Goal: Task Accomplishment & Management: Complete application form

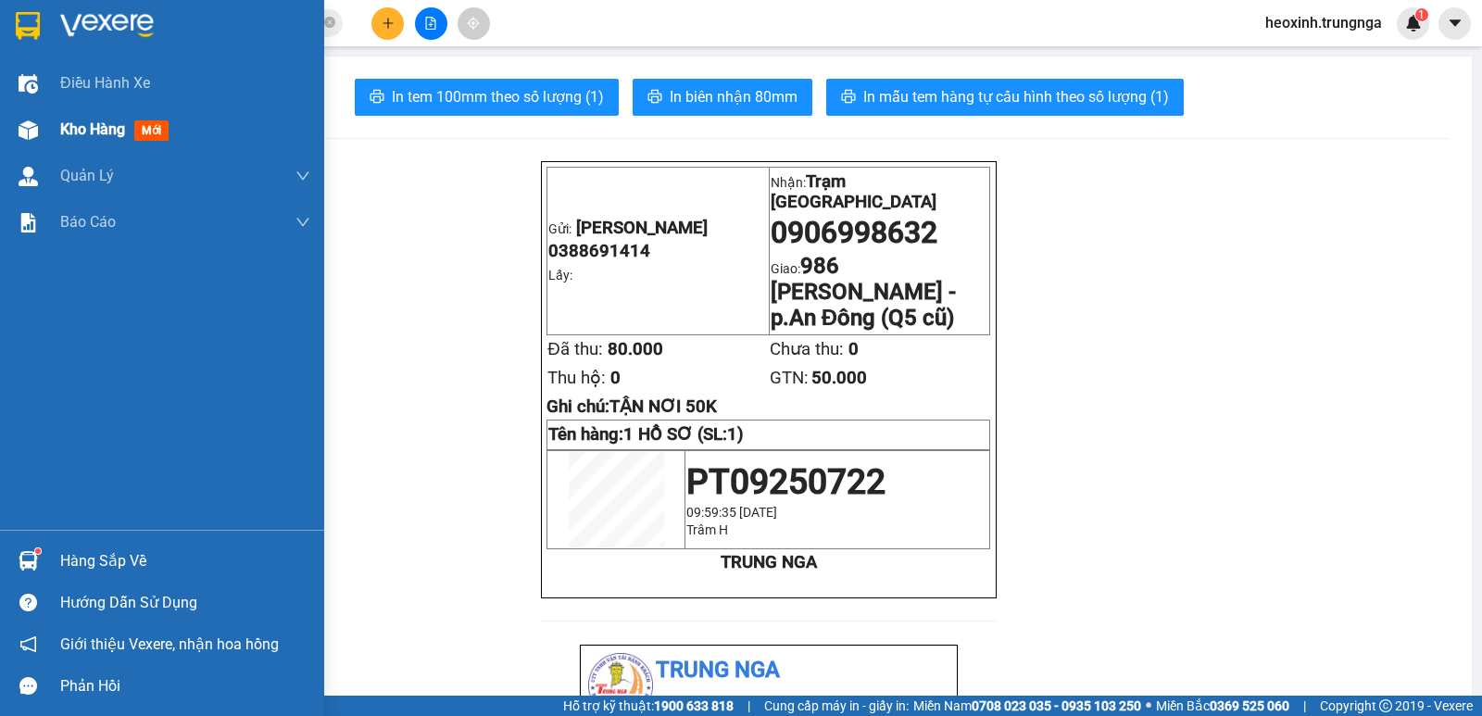
click at [42, 125] on div at bounding box center [28, 130] width 32 height 32
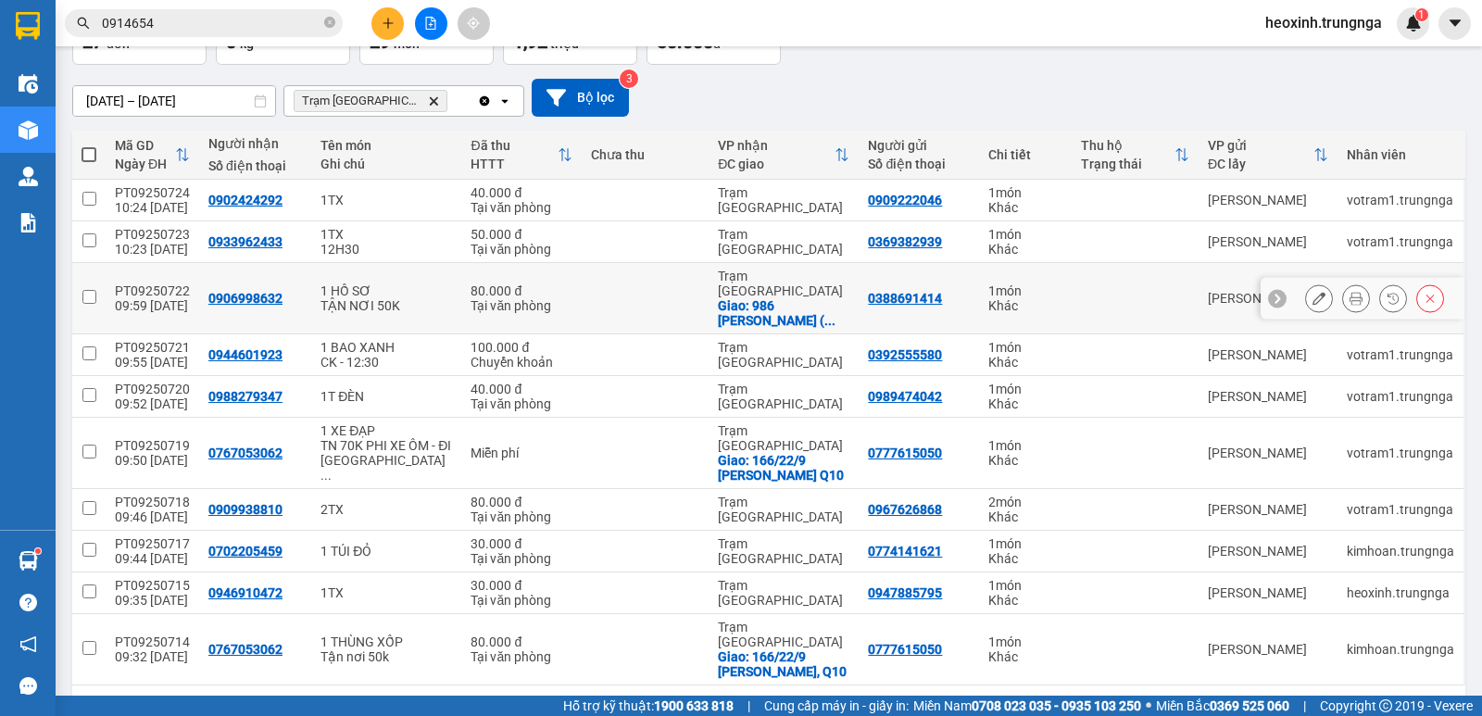
scroll to position [152, 0]
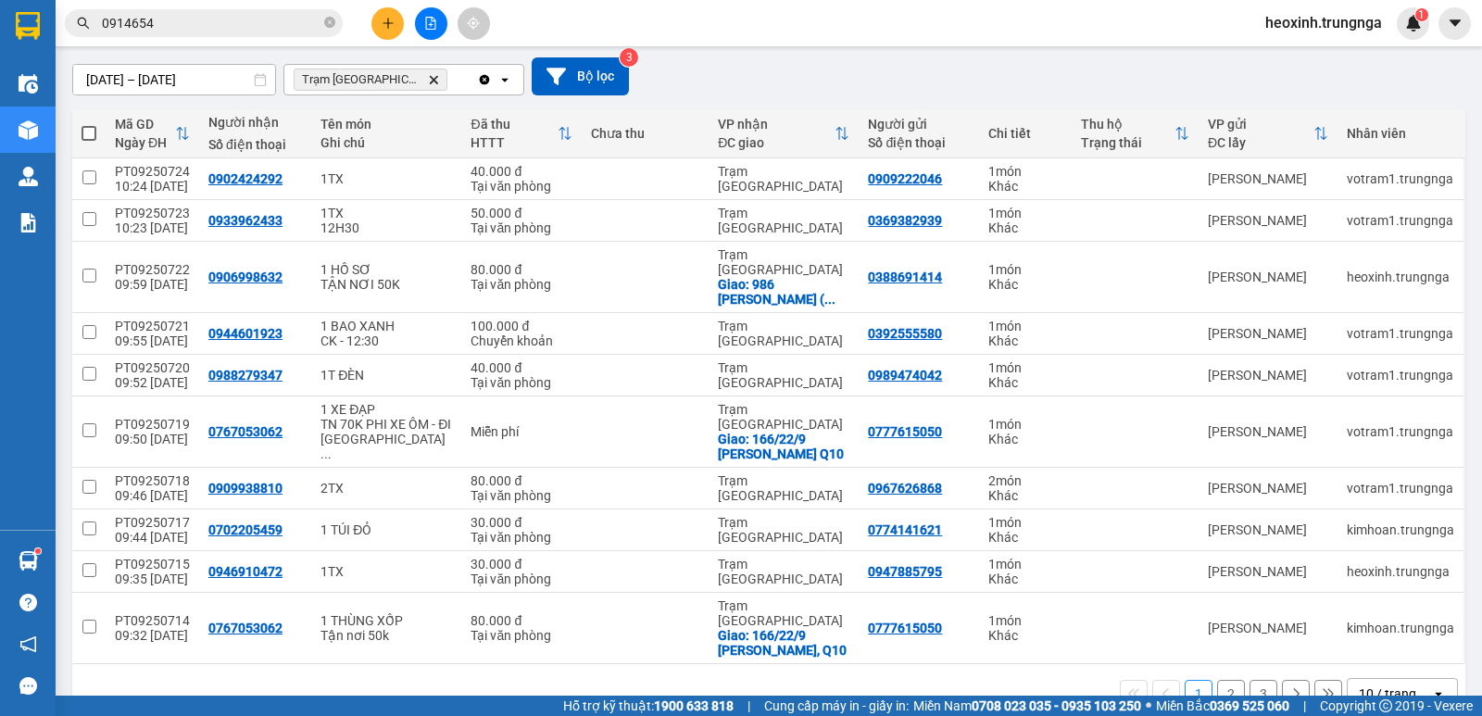
click at [1364, 685] on div "10 / trang" at bounding box center [1387, 694] width 57 height 19
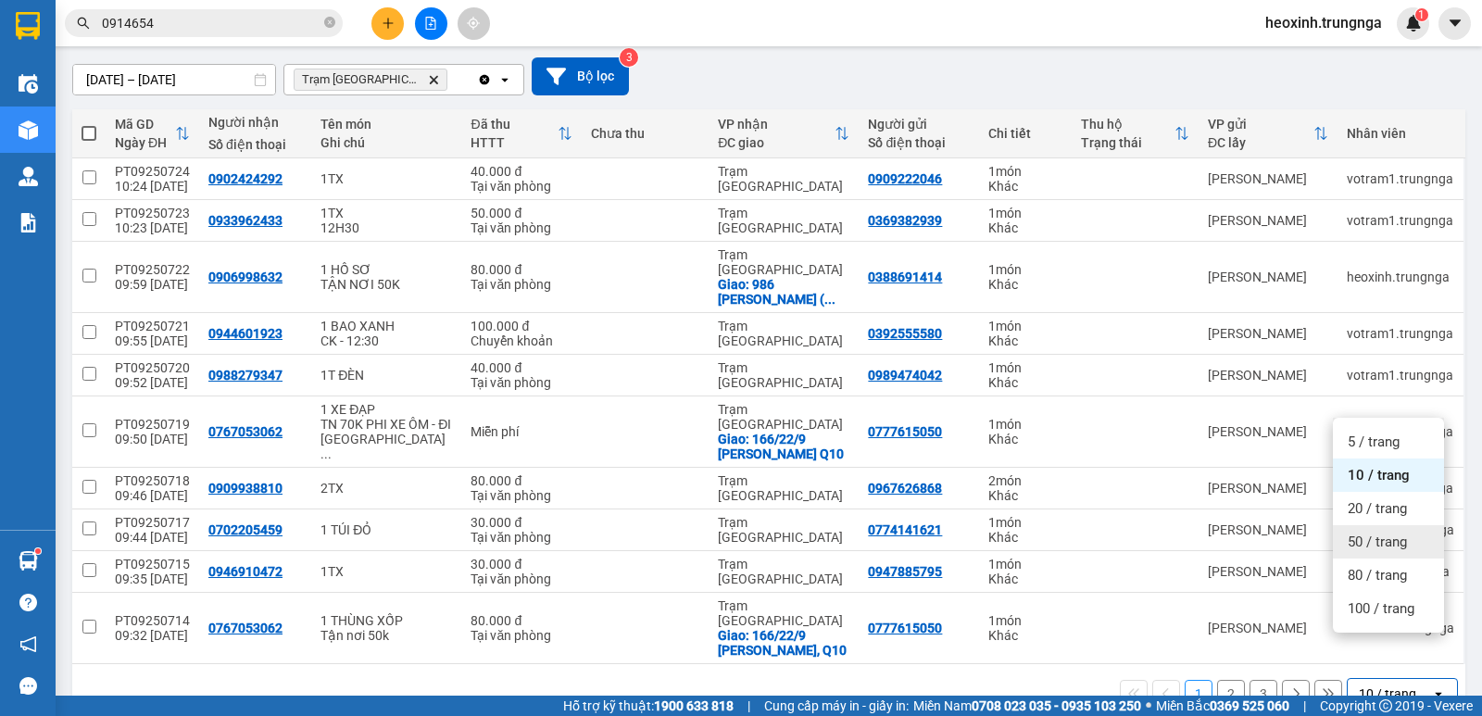
click at [1382, 541] on span "50 / trang" at bounding box center [1377, 542] width 59 height 19
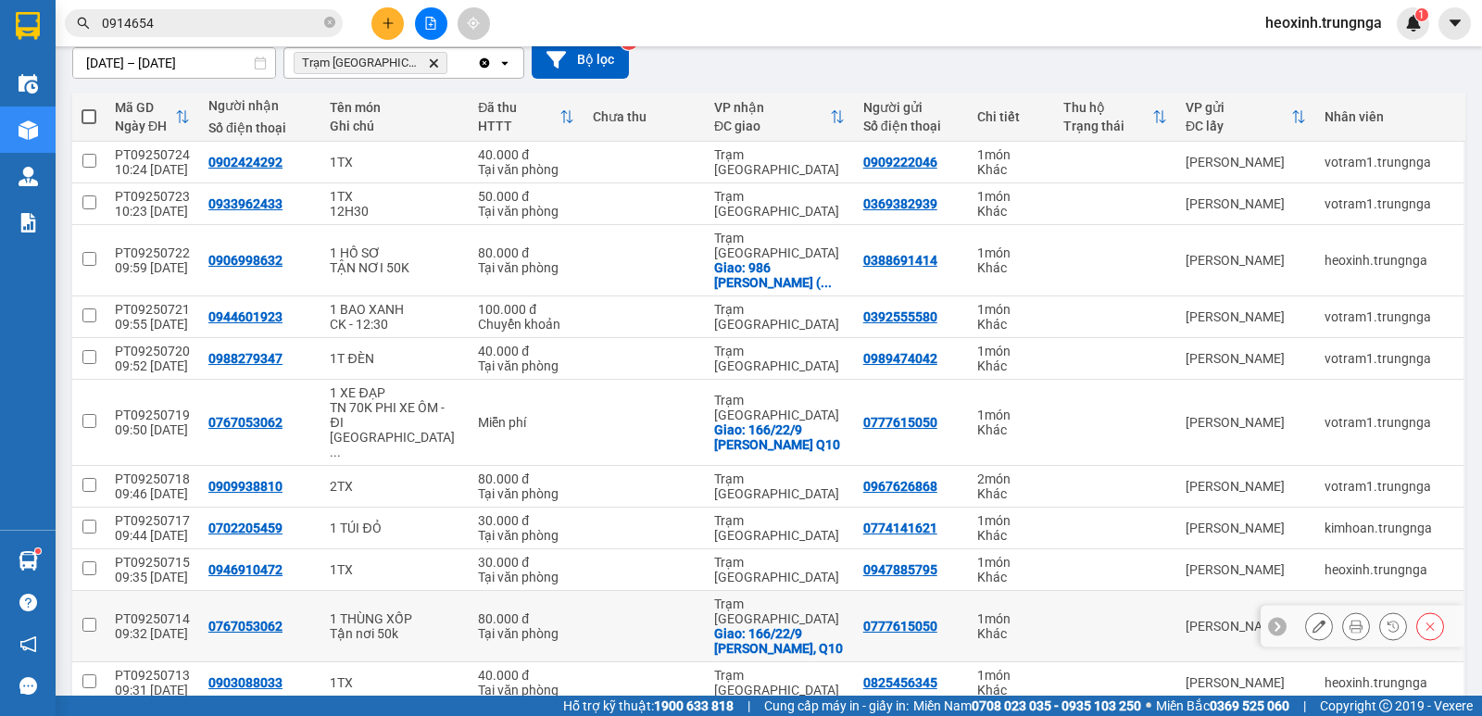
scroll to position [0, 0]
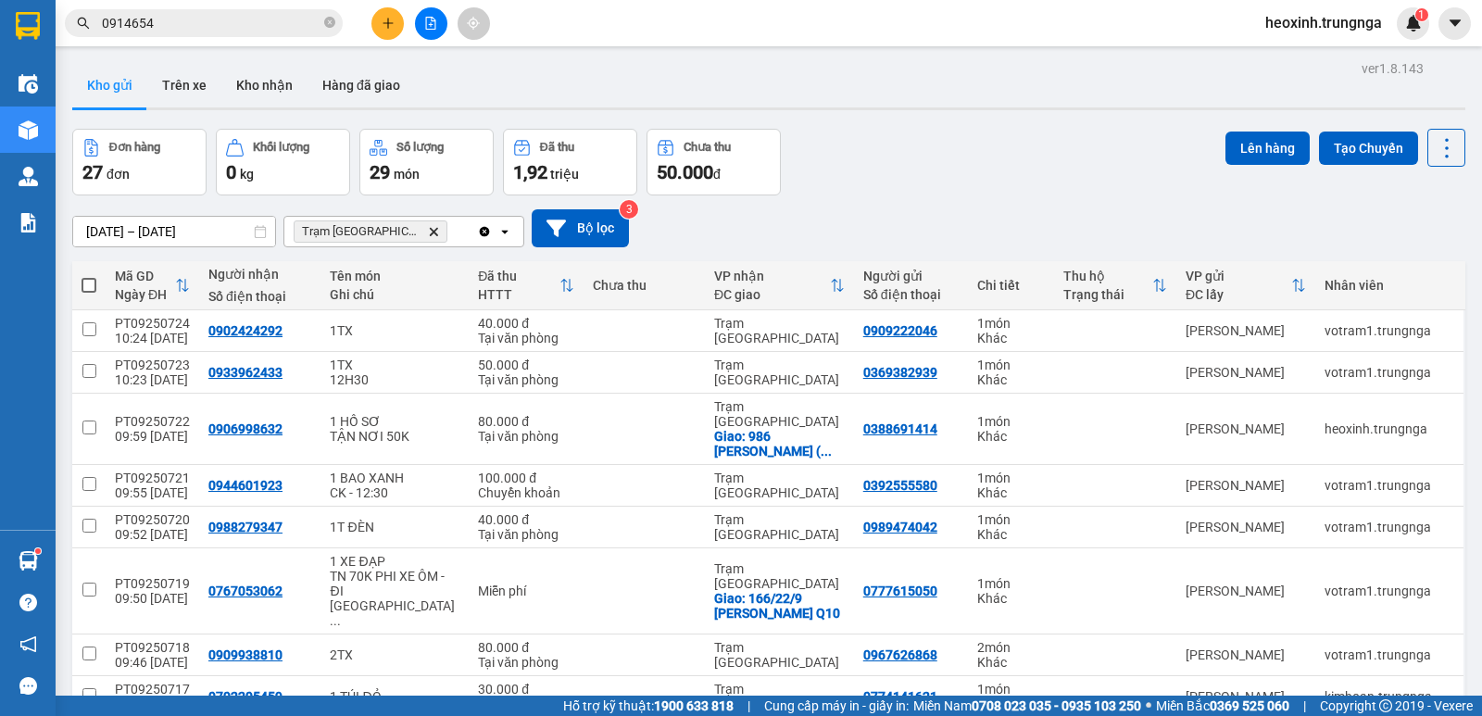
click at [436, 20] on icon "file-add" at bounding box center [430, 23] width 13 height 13
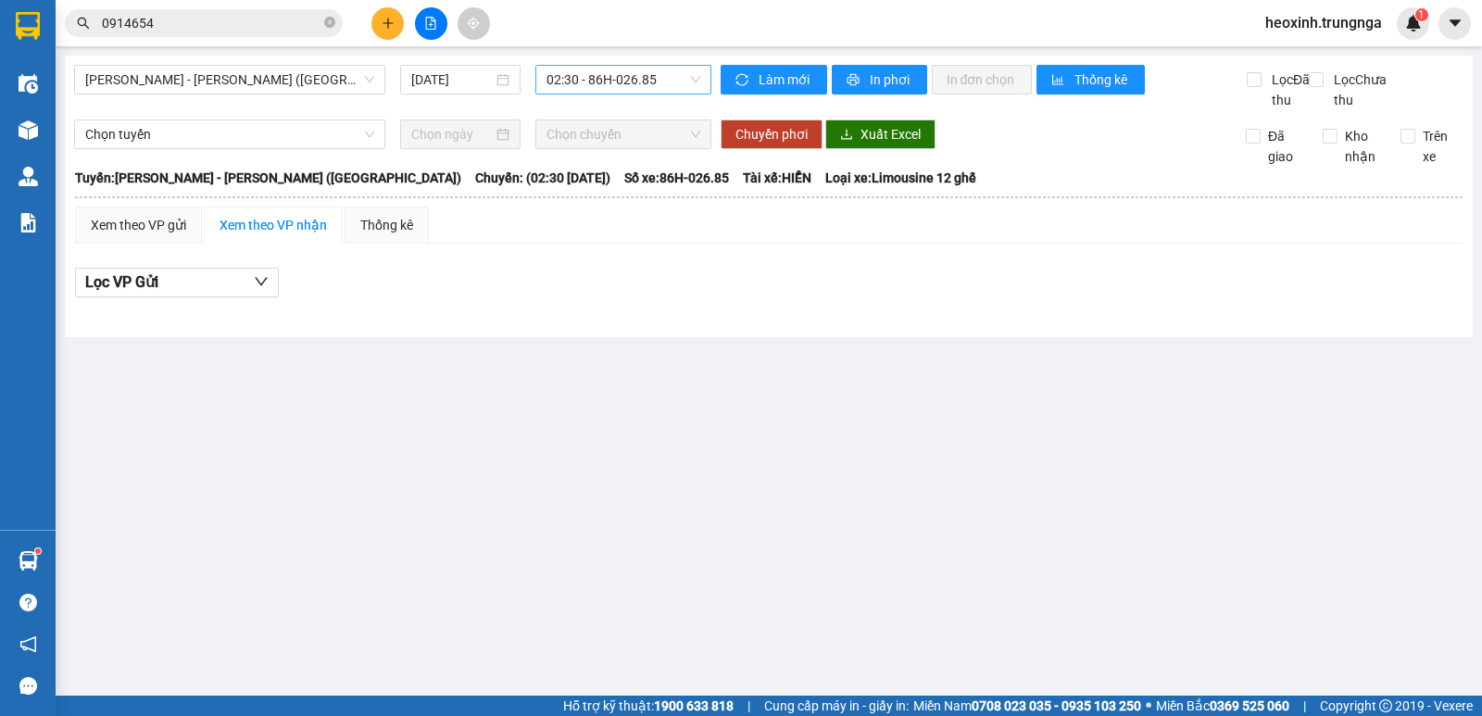
click at [585, 73] on span "02:30 - 86H-026.85" at bounding box center [623, 80] width 153 height 28
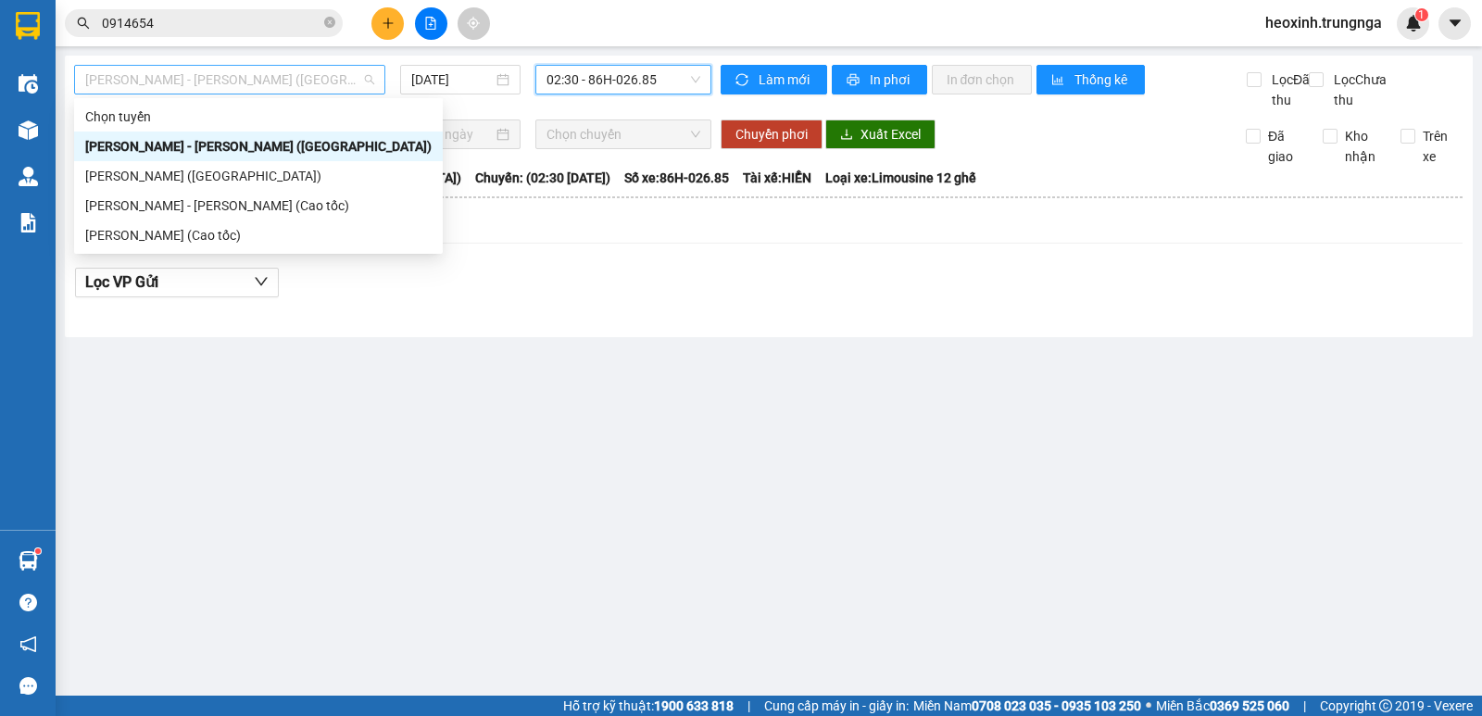
click at [309, 67] on span "[PERSON_NAME] - [PERSON_NAME] ([GEOGRAPHIC_DATA])" at bounding box center [229, 80] width 289 height 28
click at [271, 200] on div "[PERSON_NAME] - [PERSON_NAME] (Cao tốc)" at bounding box center [258, 205] width 346 height 20
type input "[DATE]"
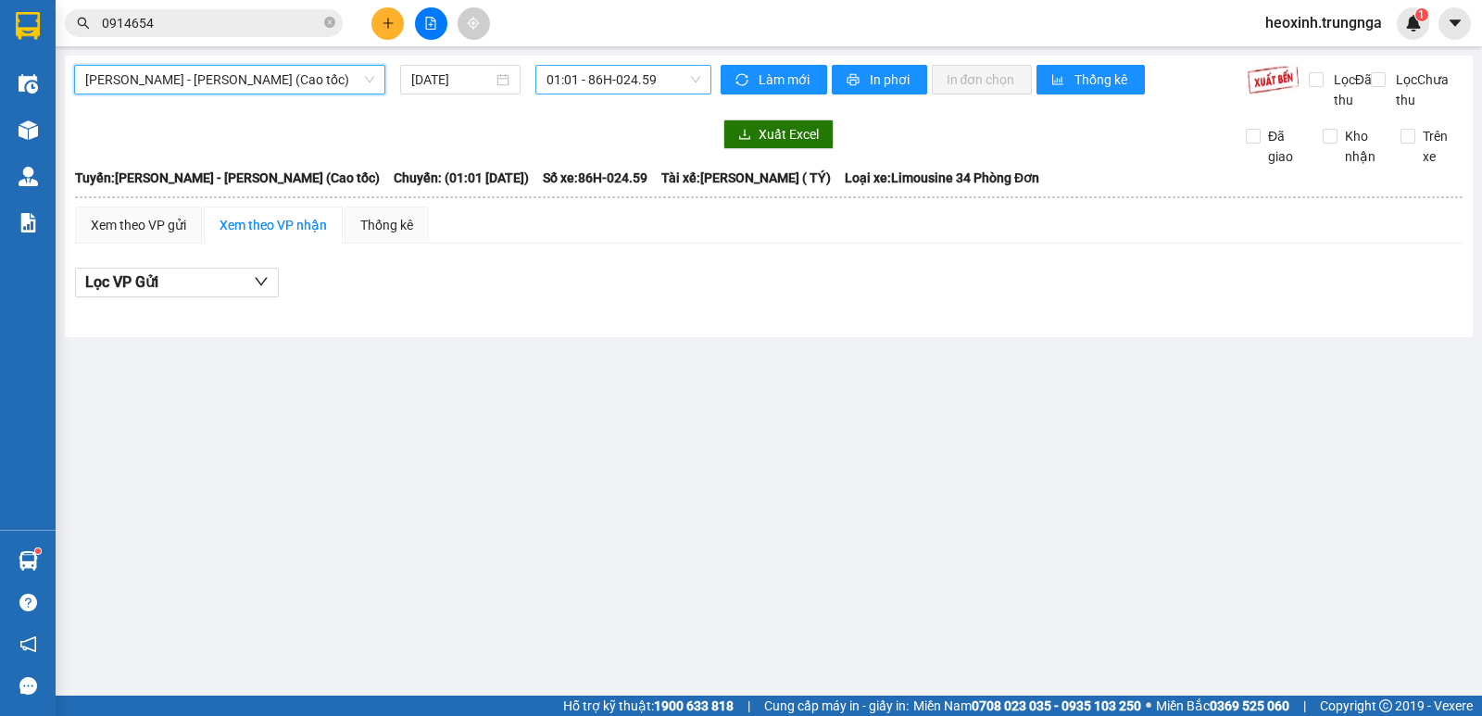
click at [627, 82] on span "01:01 - 86H-024.59" at bounding box center [623, 80] width 153 height 28
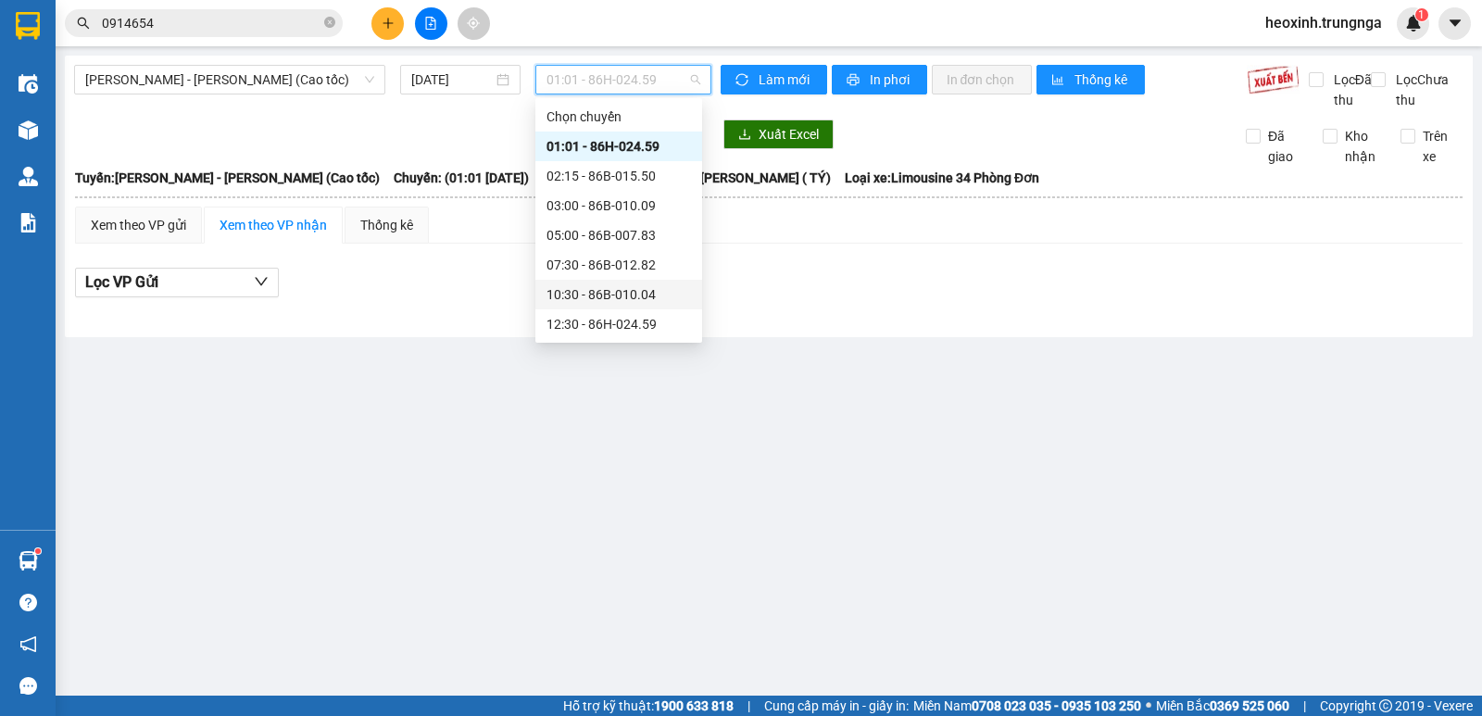
click at [636, 300] on div "10:30 - 86B-010.04" at bounding box center [619, 294] width 145 height 20
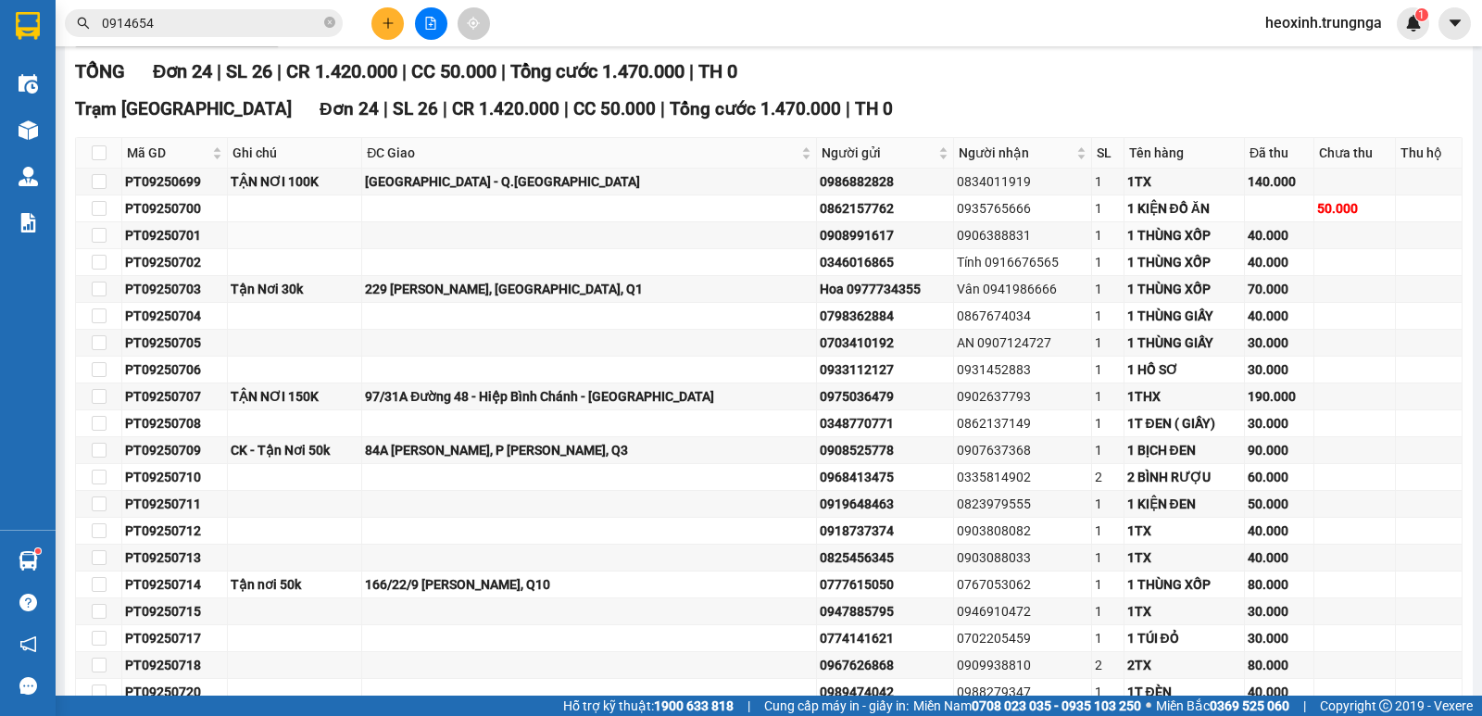
scroll to position [113, 0]
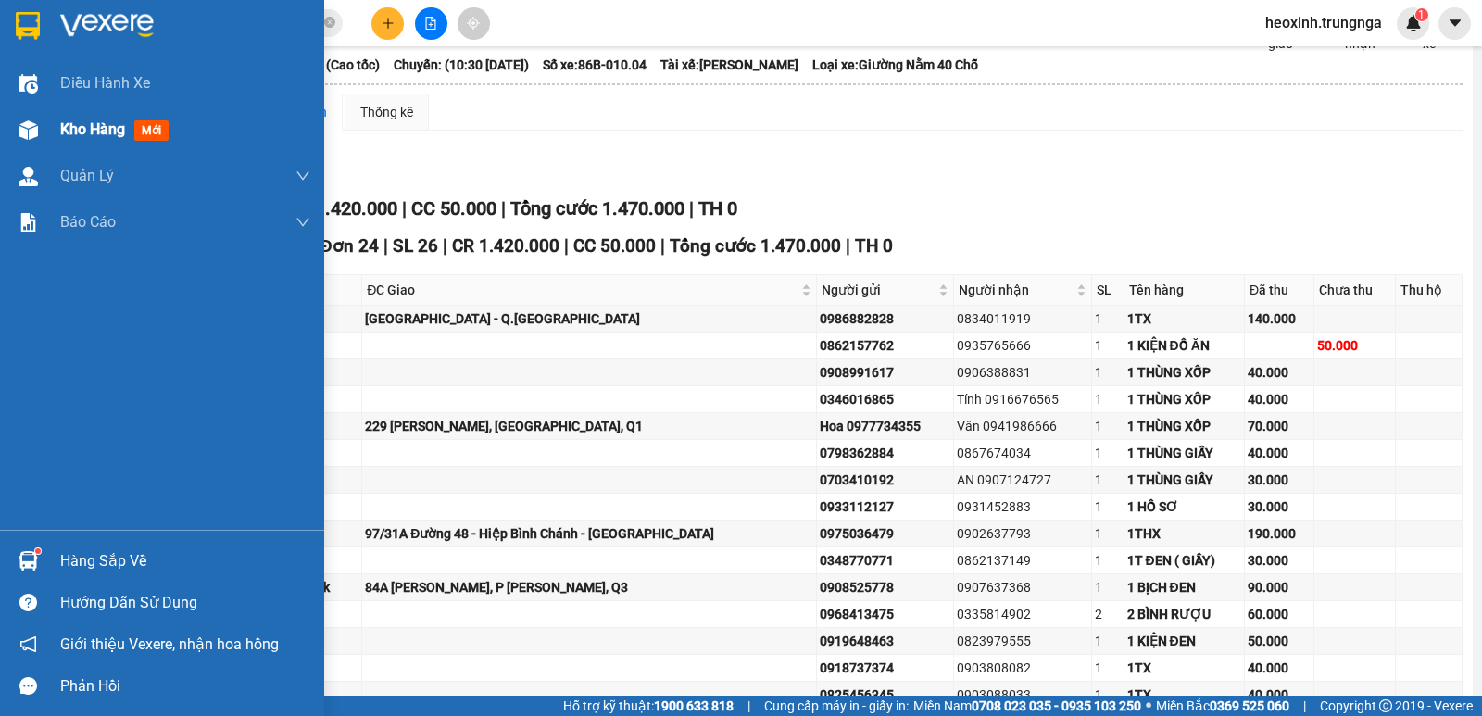
click at [42, 126] on div at bounding box center [28, 130] width 32 height 32
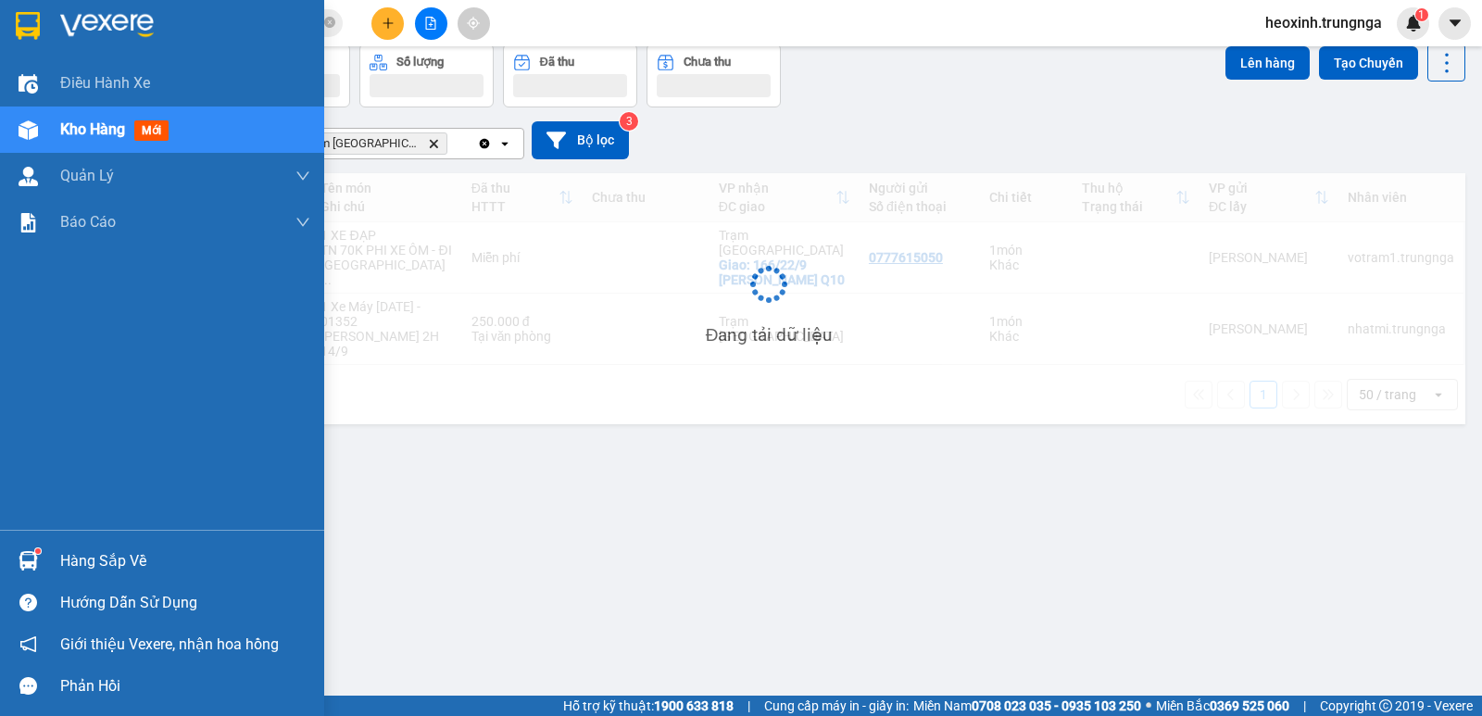
scroll to position [85, 0]
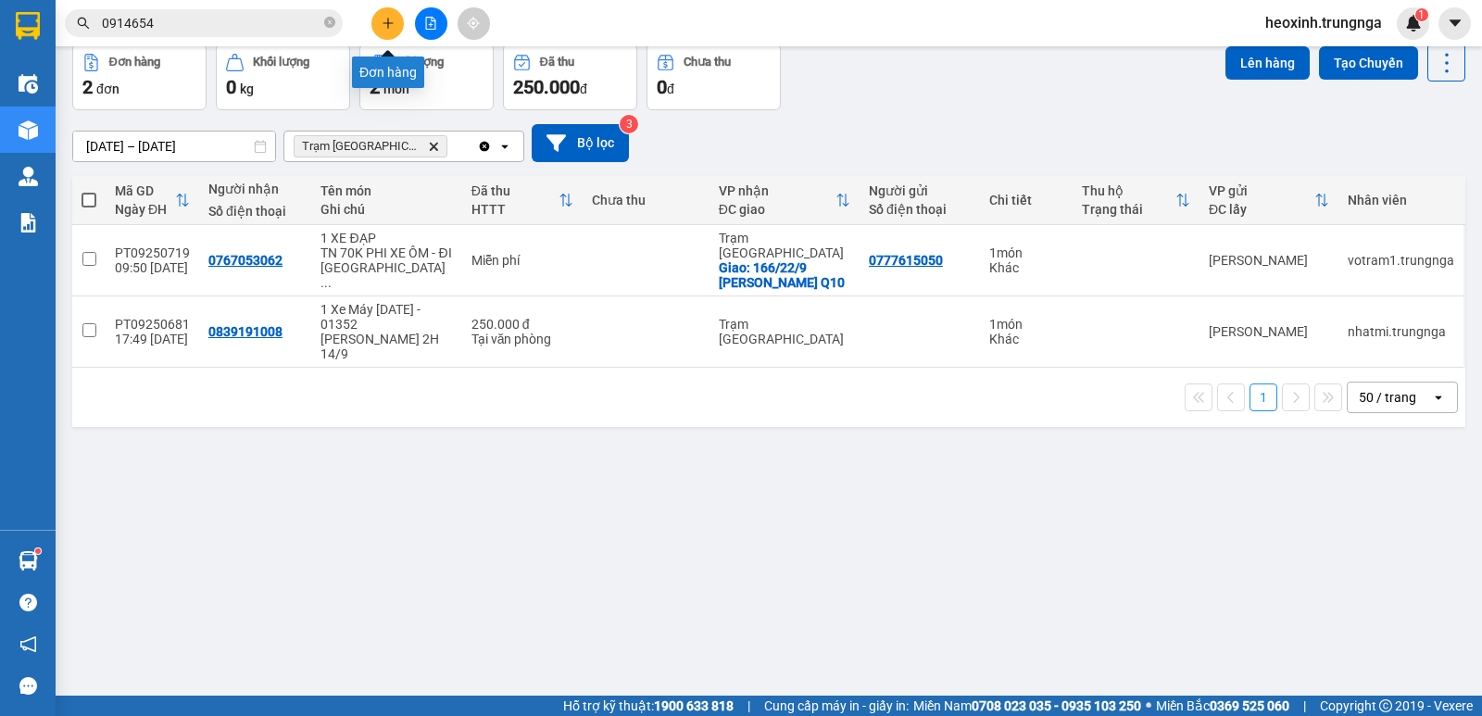
click at [390, 22] on icon "plus" at bounding box center [388, 23] width 13 height 13
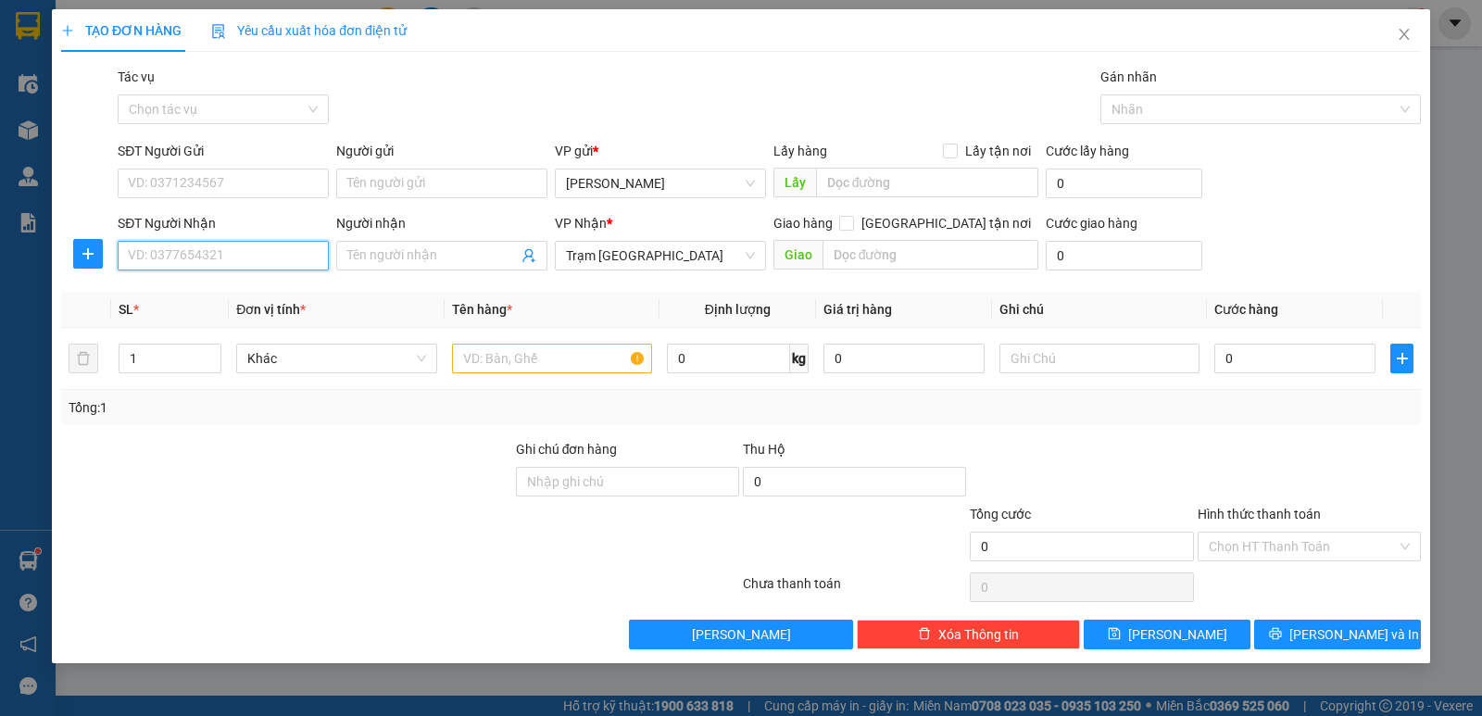
click at [290, 261] on input "SĐT Người Nhận" at bounding box center [223, 256] width 211 height 30
type input "0979901478"
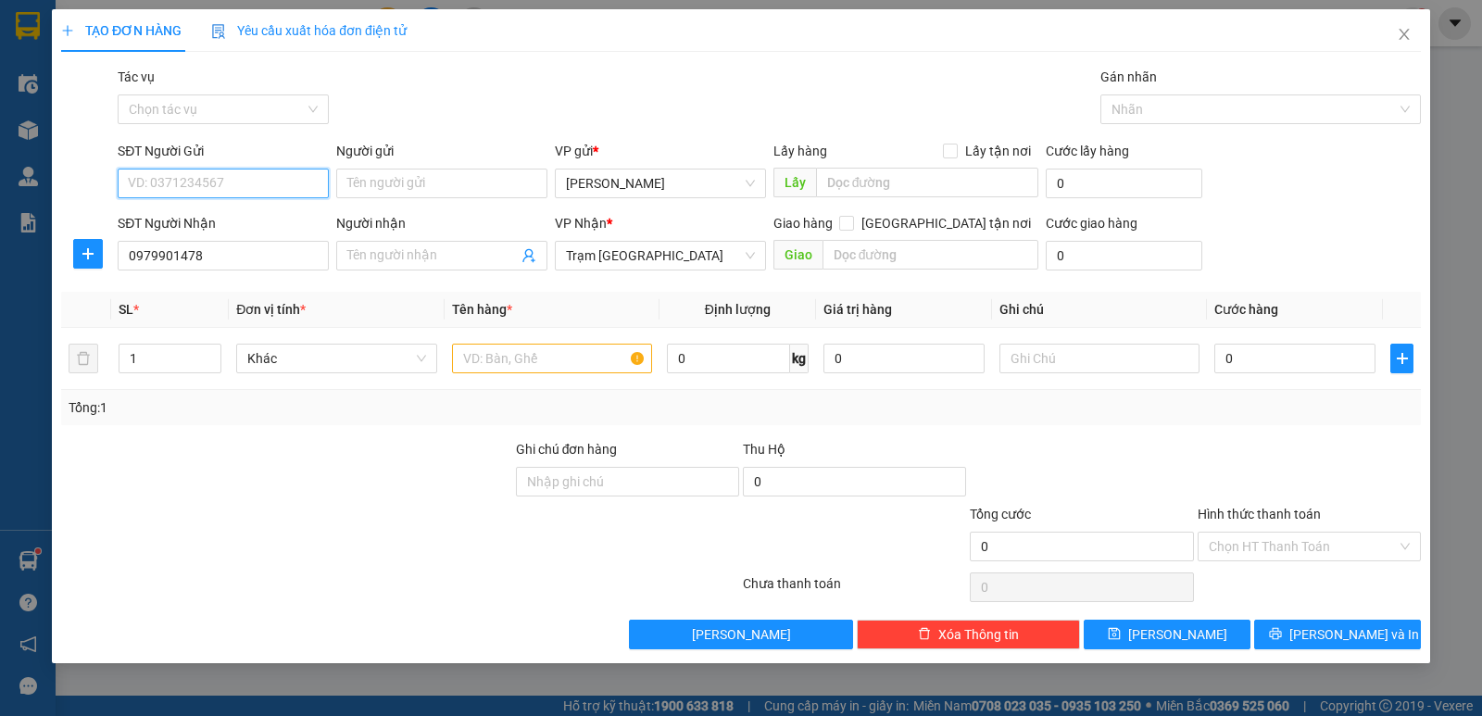
click at [240, 184] on input "SĐT Người Gửi" at bounding box center [223, 184] width 211 height 30
type input "0988496779"
click at [506, 349] on input "text" at bounding box center [552, 359] width 200 height 30
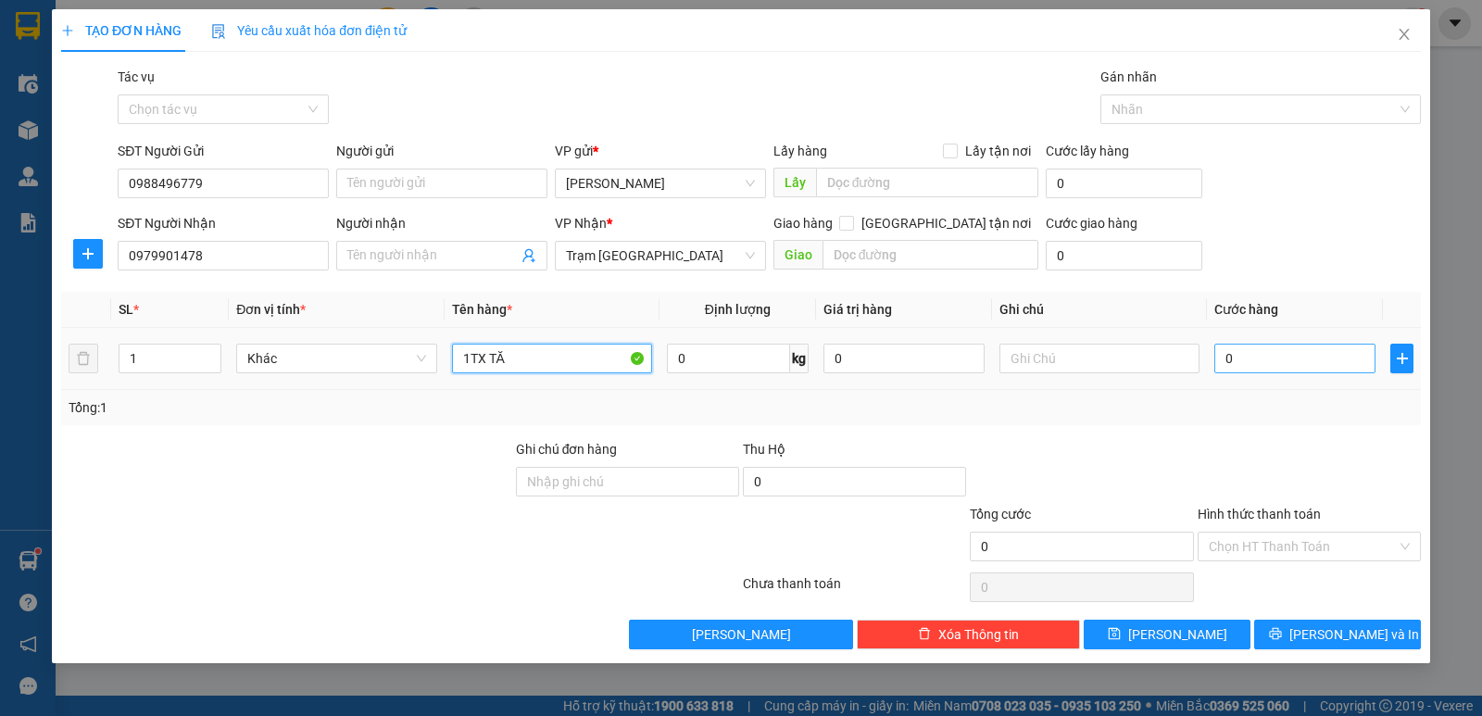
type input "1TX TĂ"
click at [1256, 344] on input "0" at bounding box center [1295, 359] width 161 height 30
type input "4"
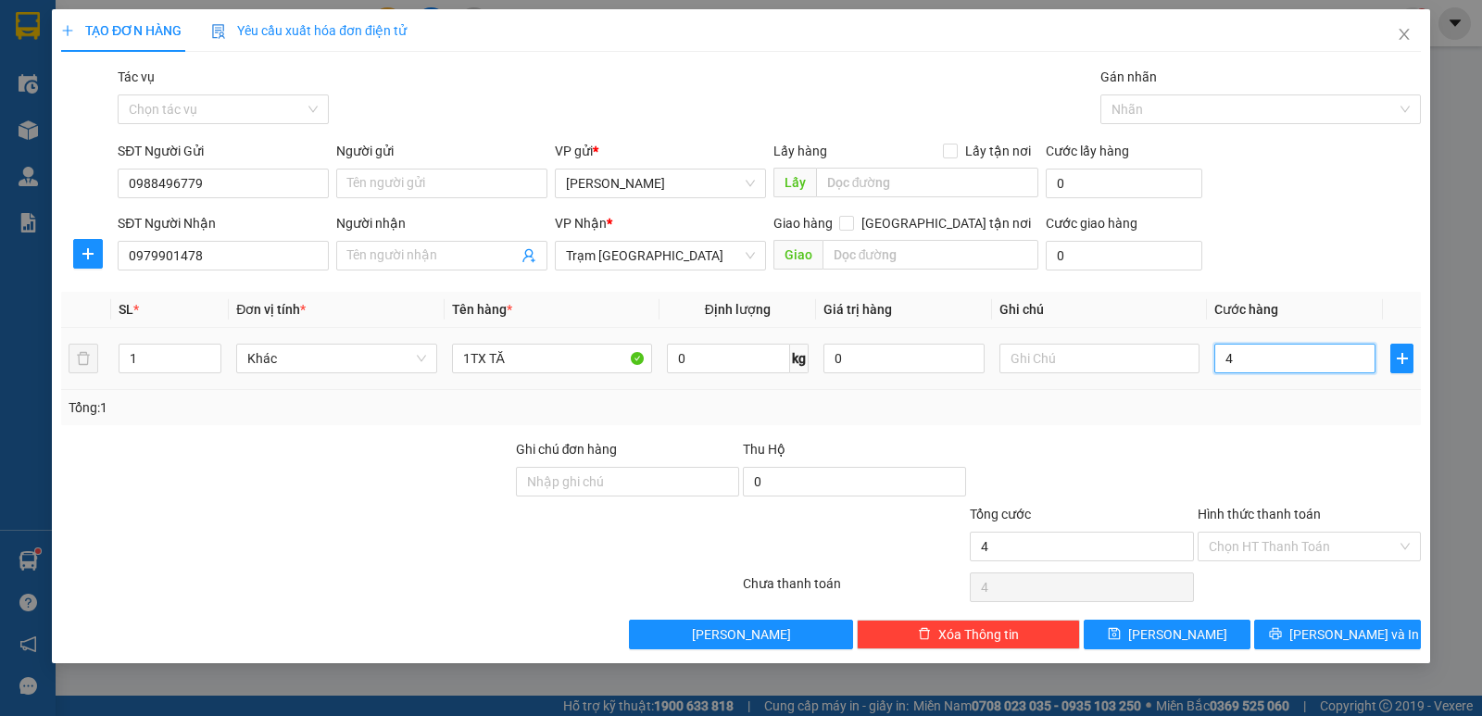
type input "40"
type input "40.000"
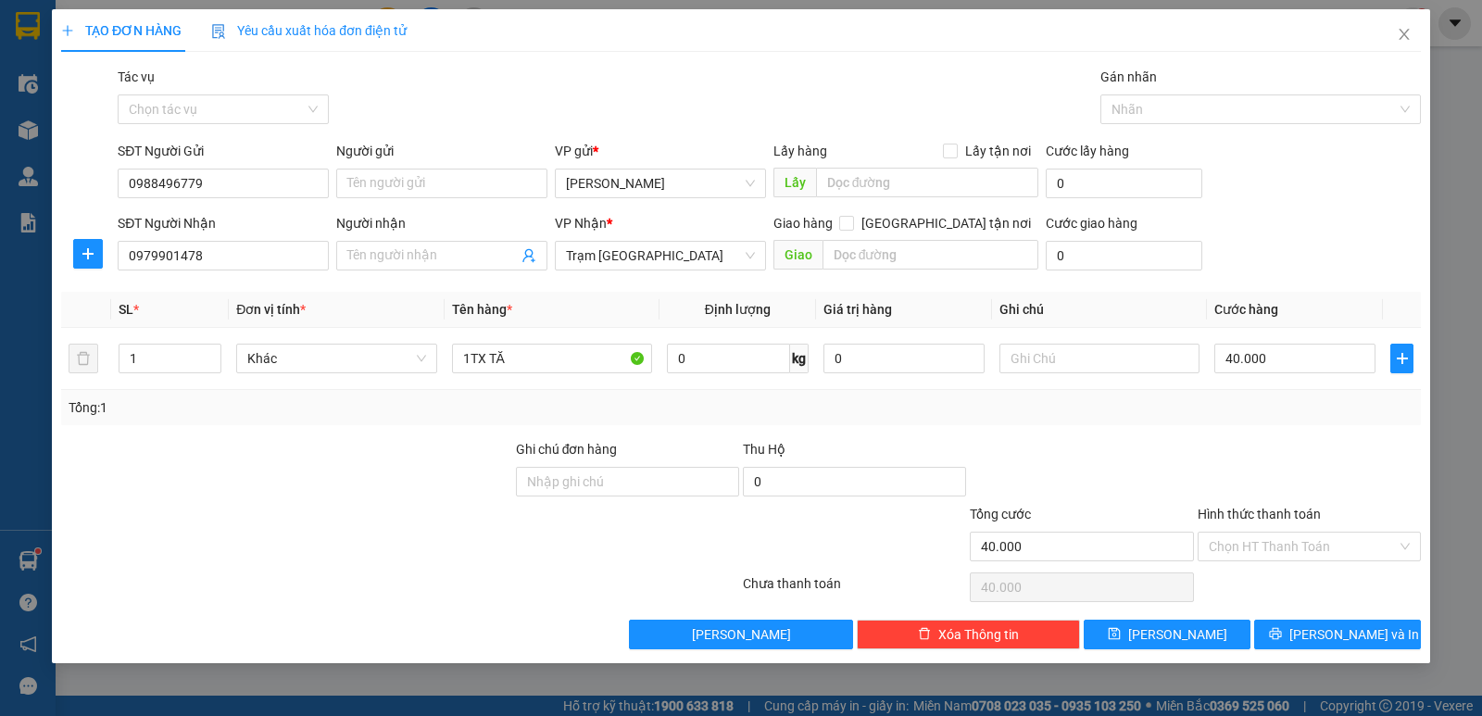
click at [1201, 441] on div at bounding box center [1309, 471] width 227 height 65
click at [1292, 537] on div "Chọn HT Thanh Toán" at bounding box center [1309, 547] width 223 height 30
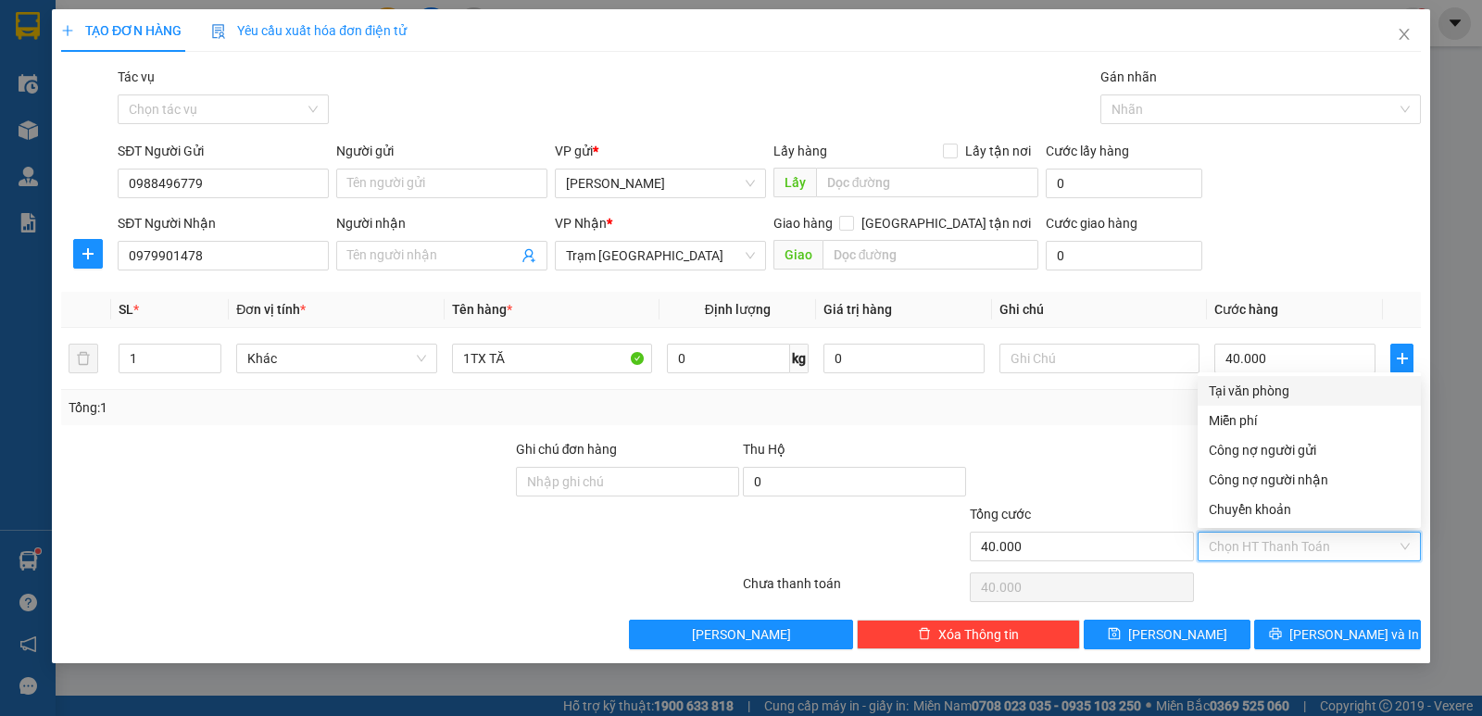
click at [1258, 397] on div "Tại văn phòng" at bounding box center [1309, 391] width 201 height 20
type input "0"
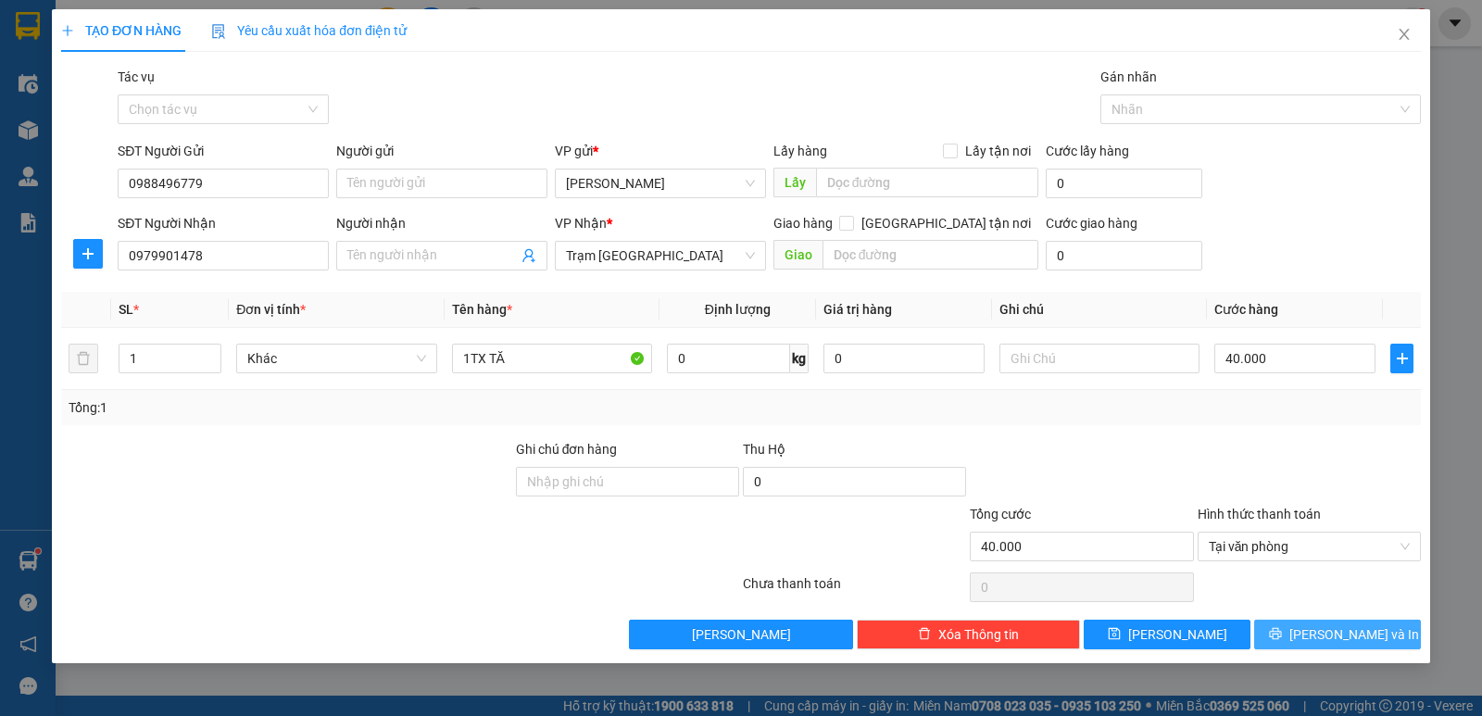
click at [1330, 639] on span "[PERSON_NAME] và In" at bounding box center [1355, 634] width 130 height 20
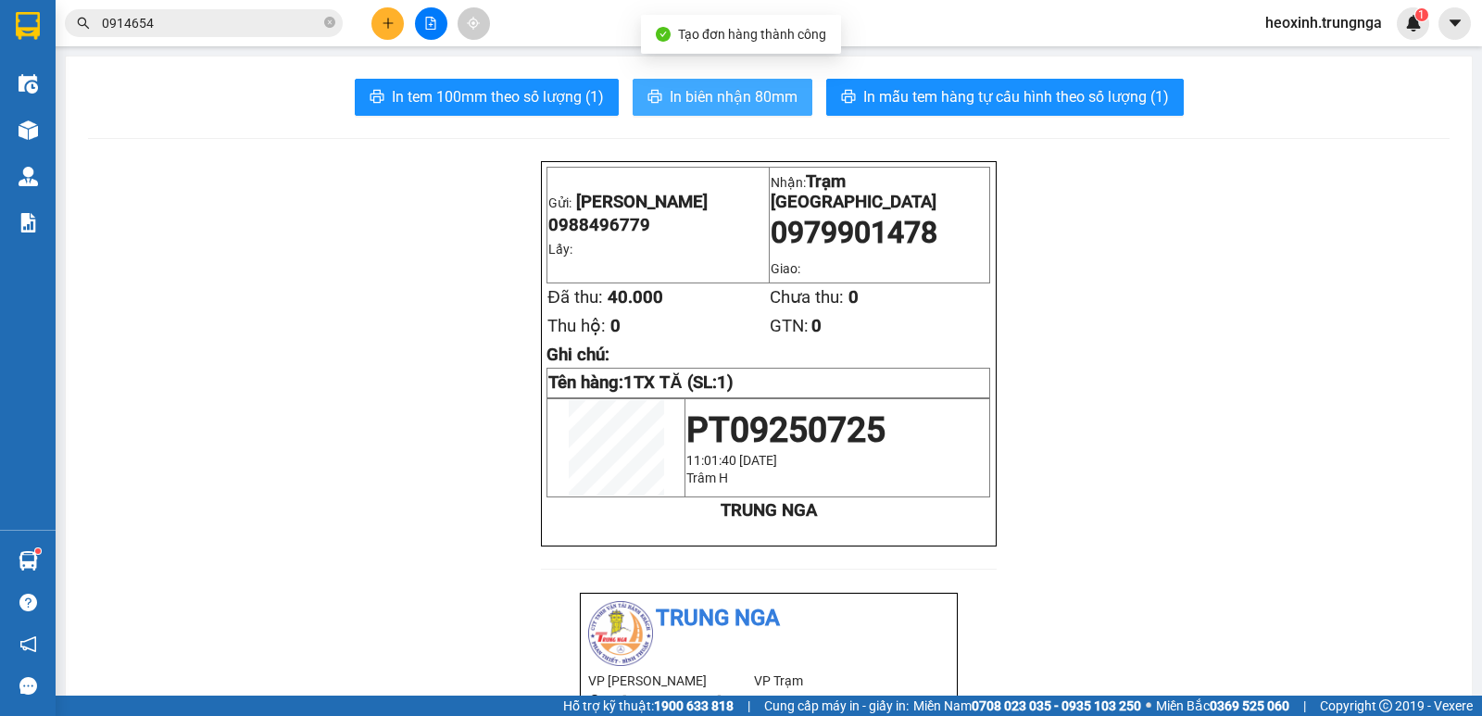
click at [763, 85] on span "In biên nhận 80mm" at bounding box center [734, 96] width 128 height 23
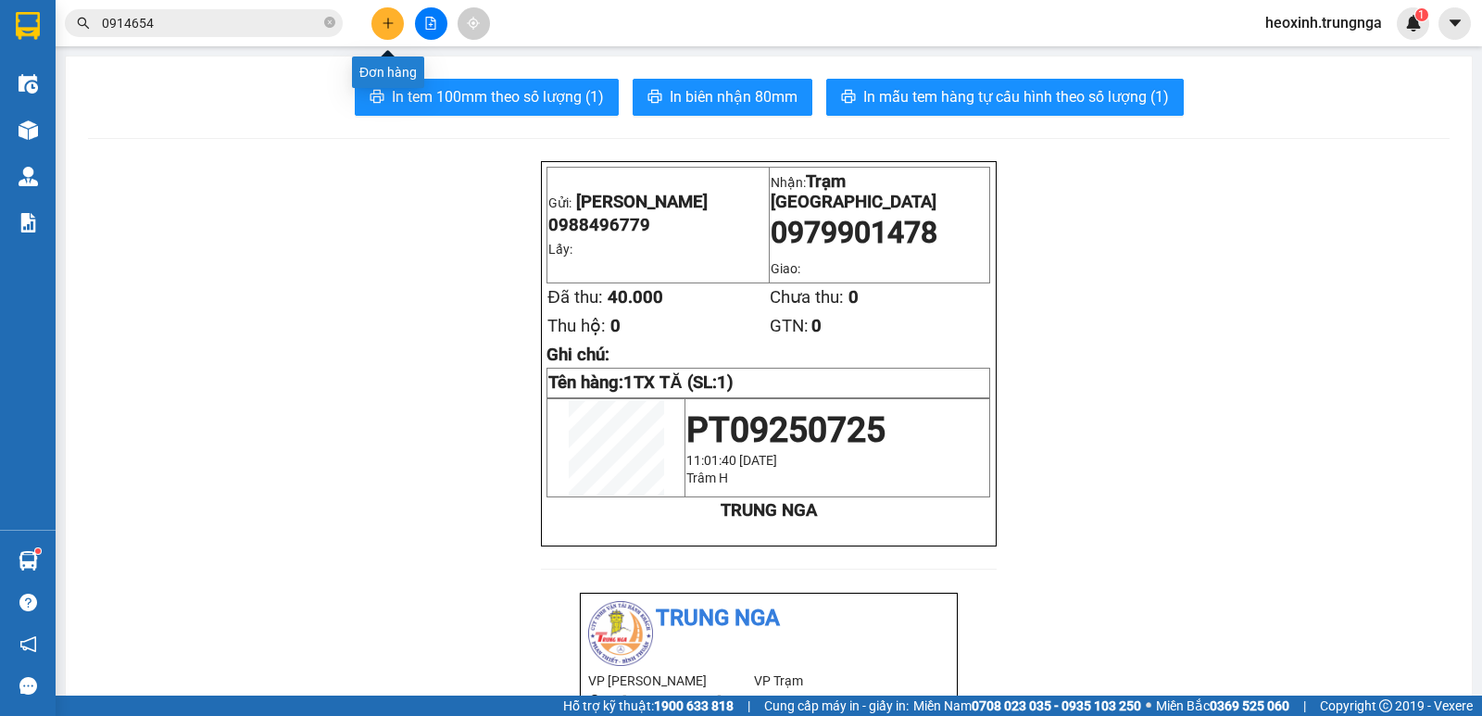
click at [379, 27] on button at bounding box center [387, 23] width 32 height 32
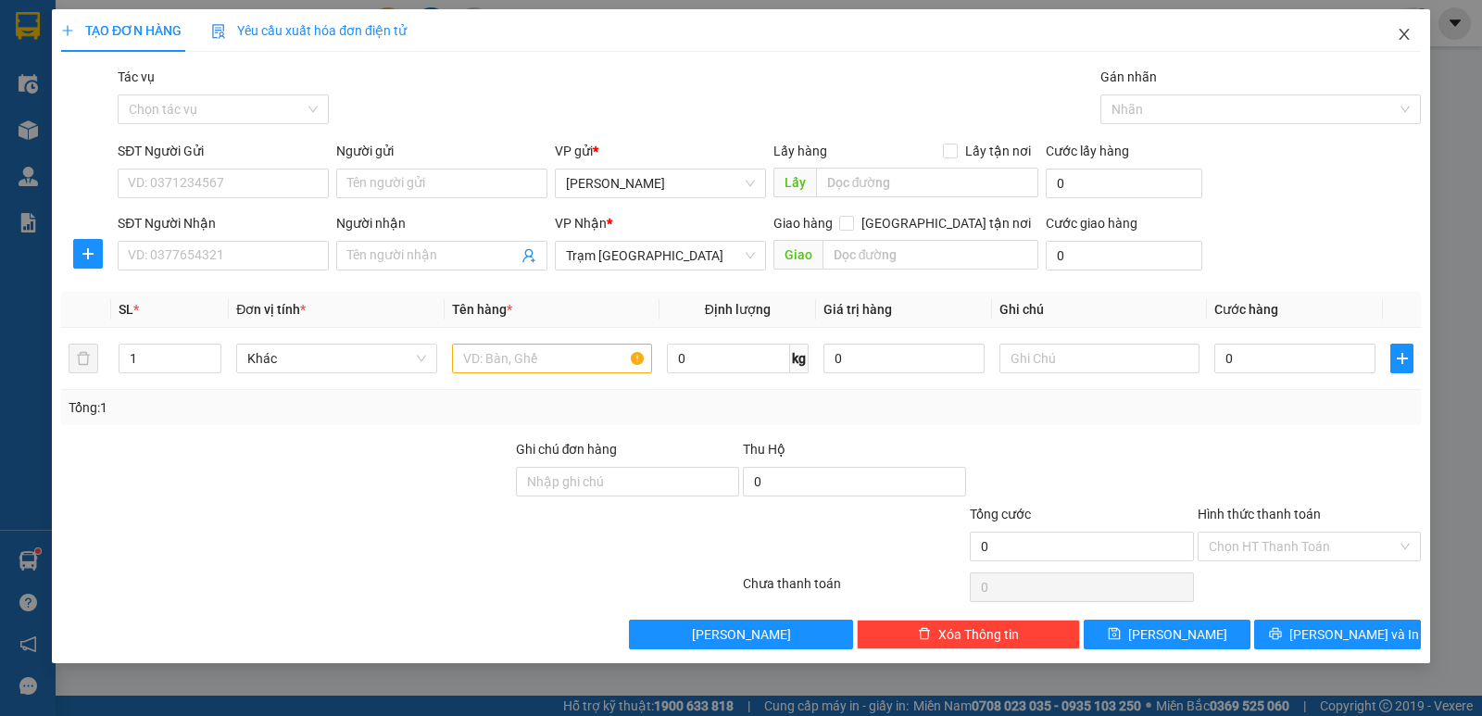
click at [1406, 29] on icon "close" at bounding box center [1404, 34] width 15 height 15
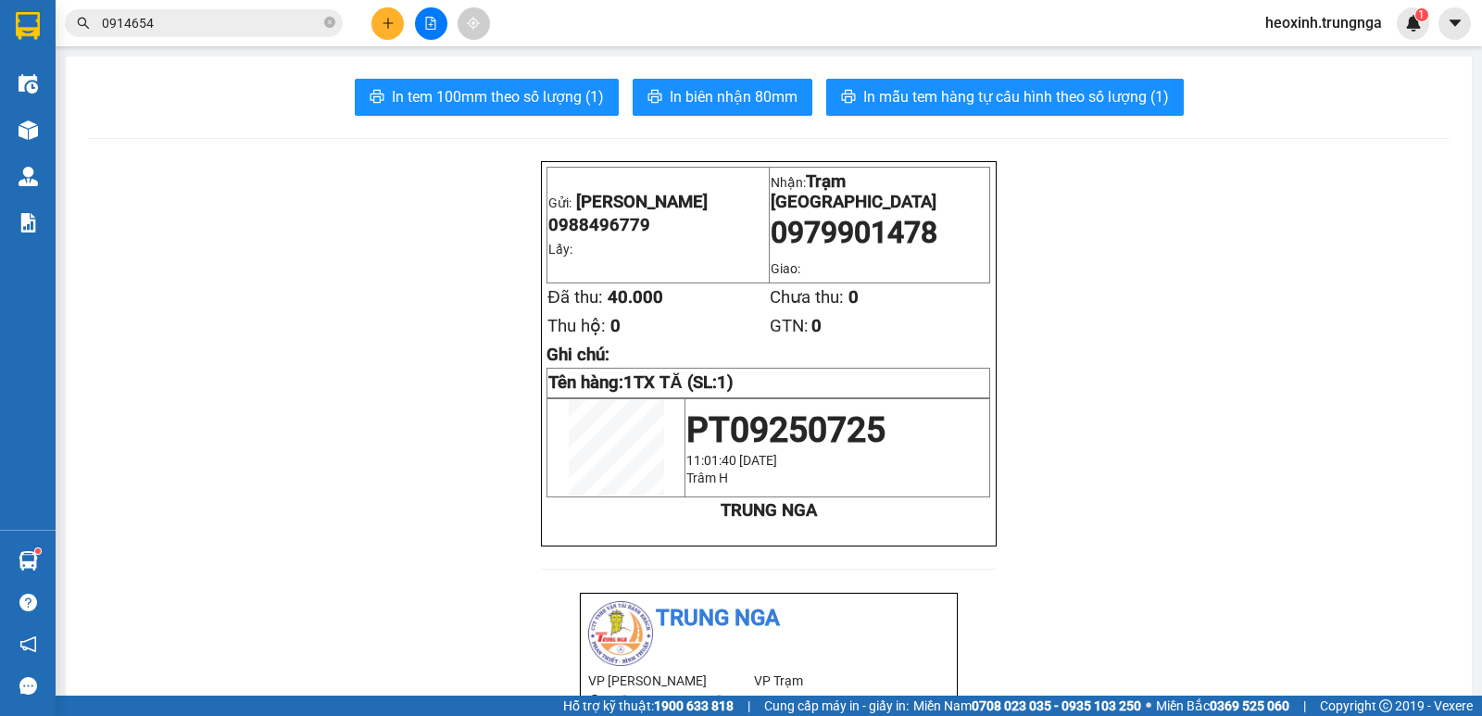
click at [220, 28] on input "0914654" at bounding box center [211, 23] width 219 height 20
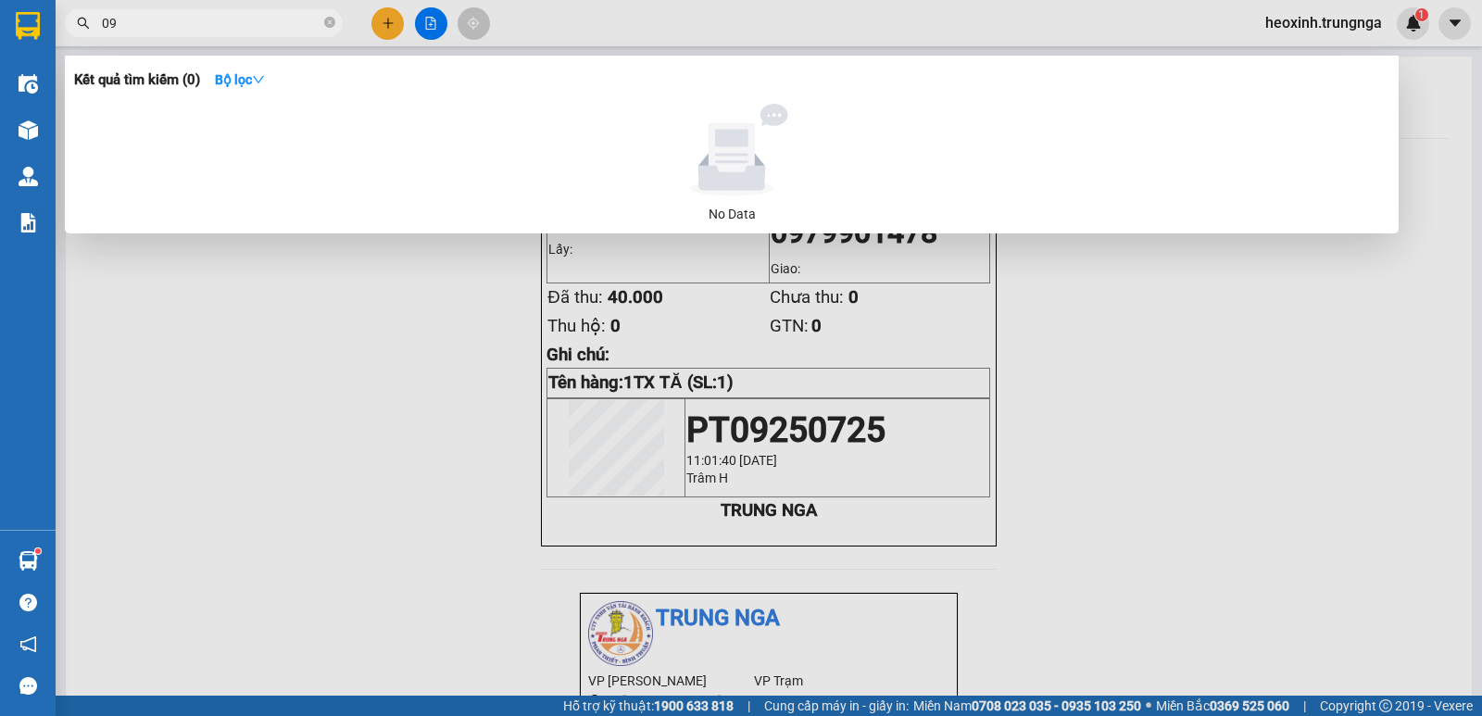
type input "0"
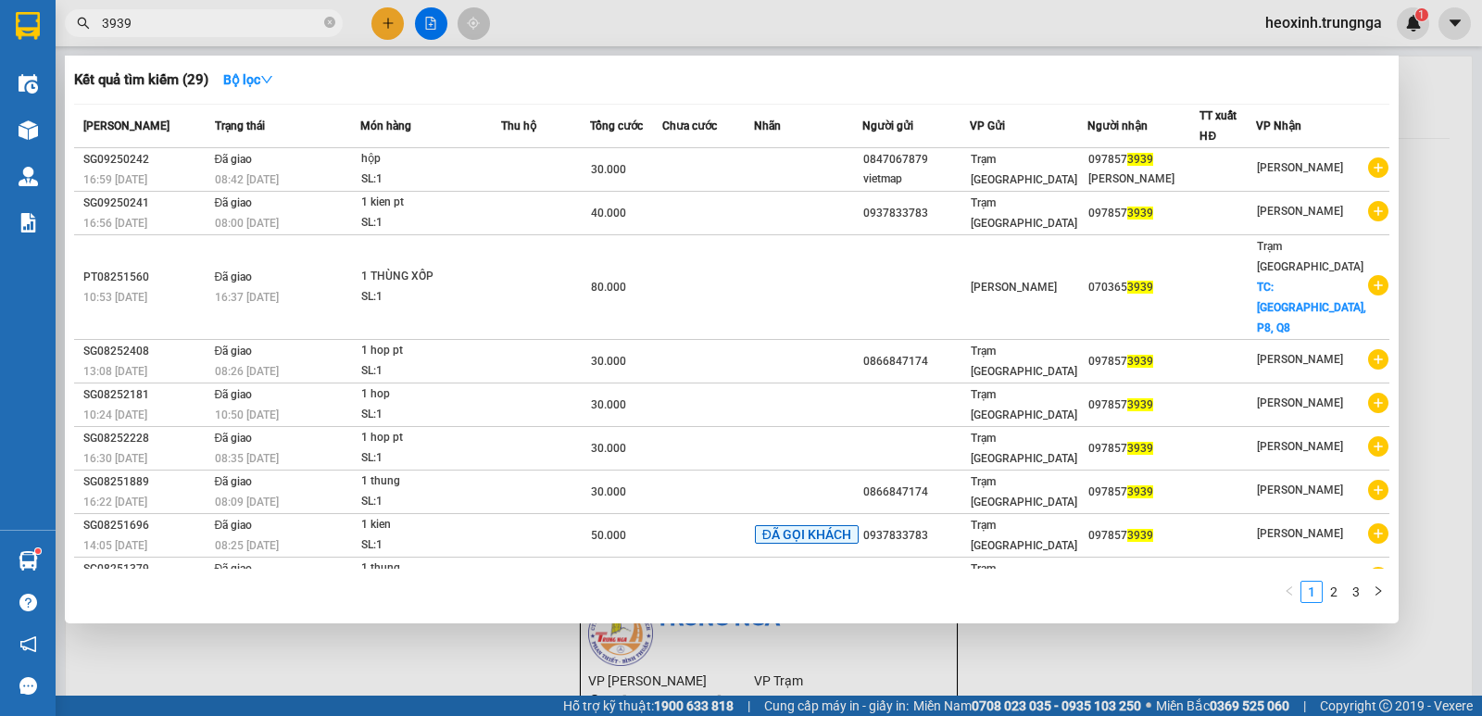
type input "3939"
click at [378, 23] on div at bounding box center [741, 358] width 1482 height 716
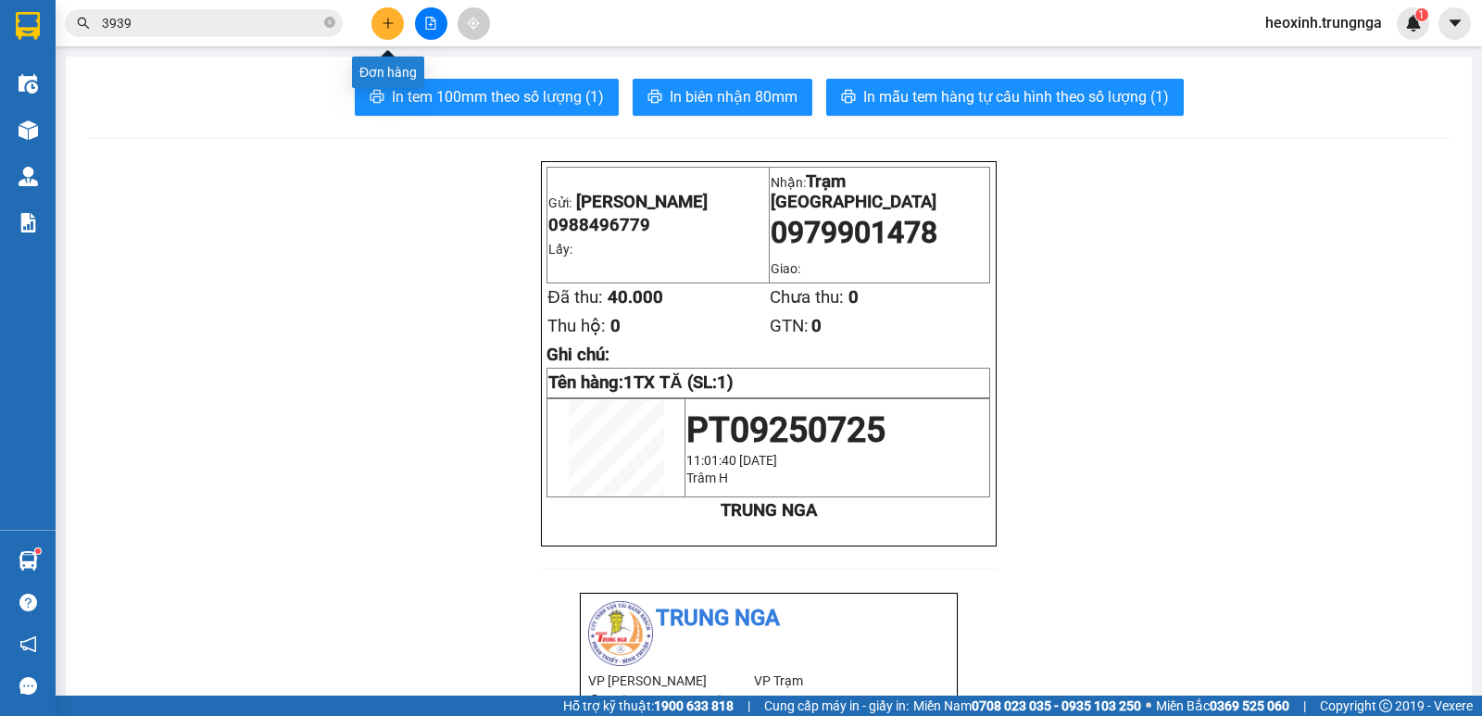
click at [390, 26] on icon "plus" at bounding box center [388, 23] width 13 height 13
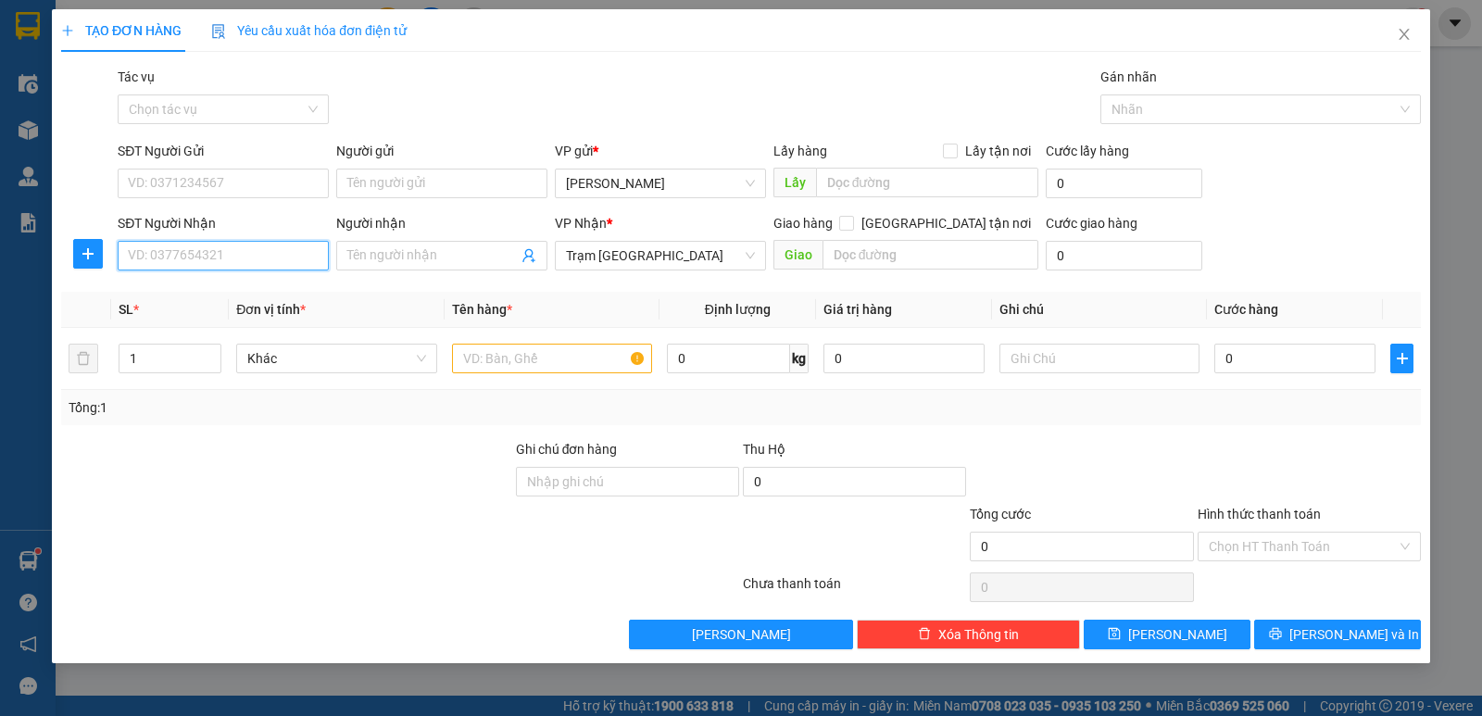
click at [220, 251] on input "SĐT Người Nhận" at bounding box center [223, 256] width 211 height 30
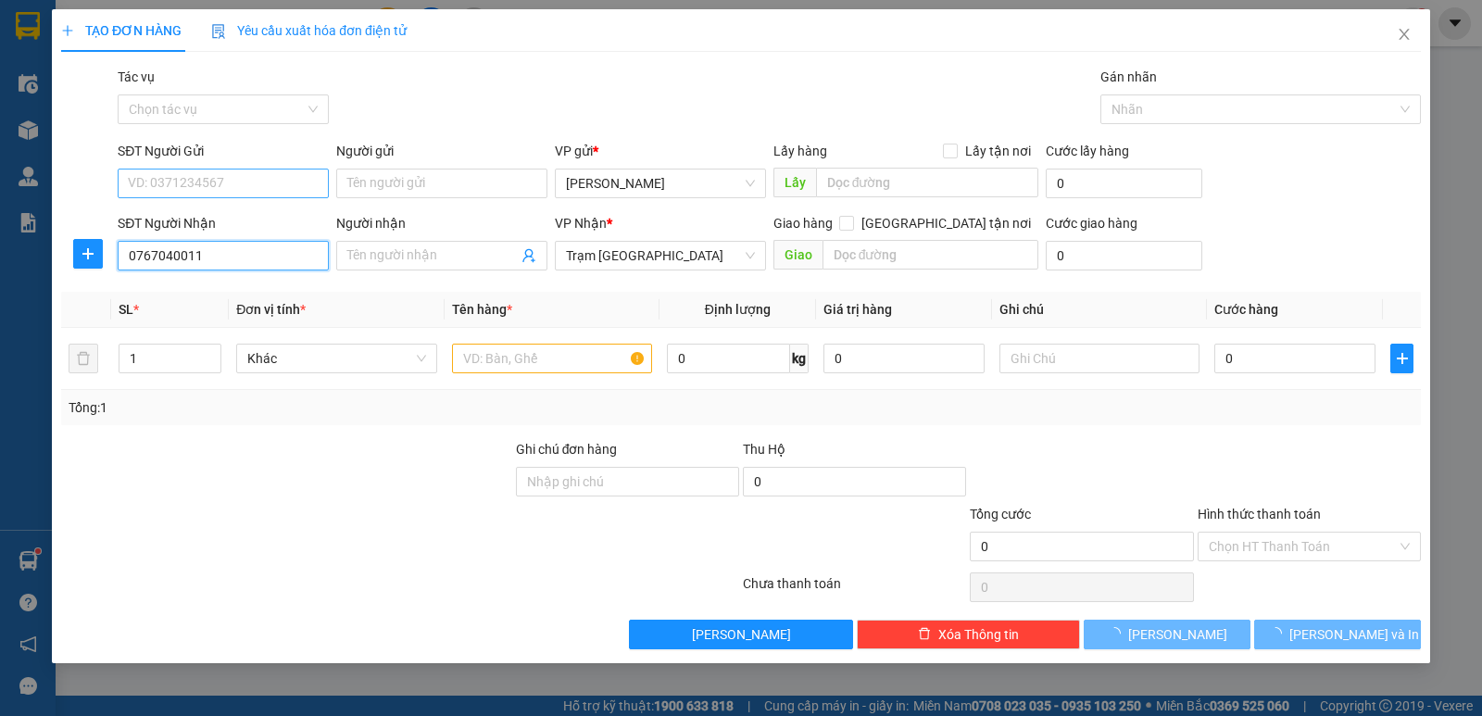
type input "0767040011"
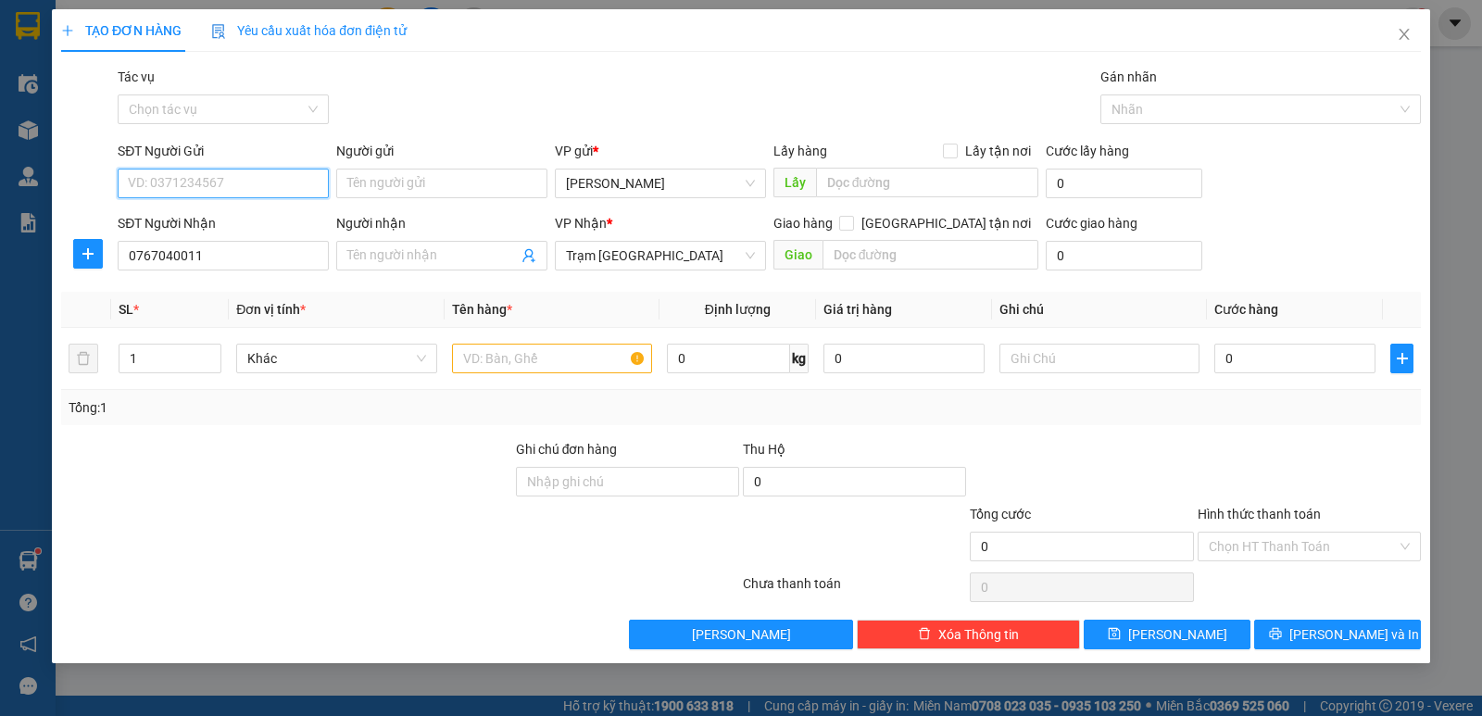
click at [139, 181] on input "SĐT Người Gửi" at bounding box center [223, 184] width 211 height 30
type input "0374050958"
click at [473, 351] on input "text" at bounding box center [552, 359] width 200 height 30
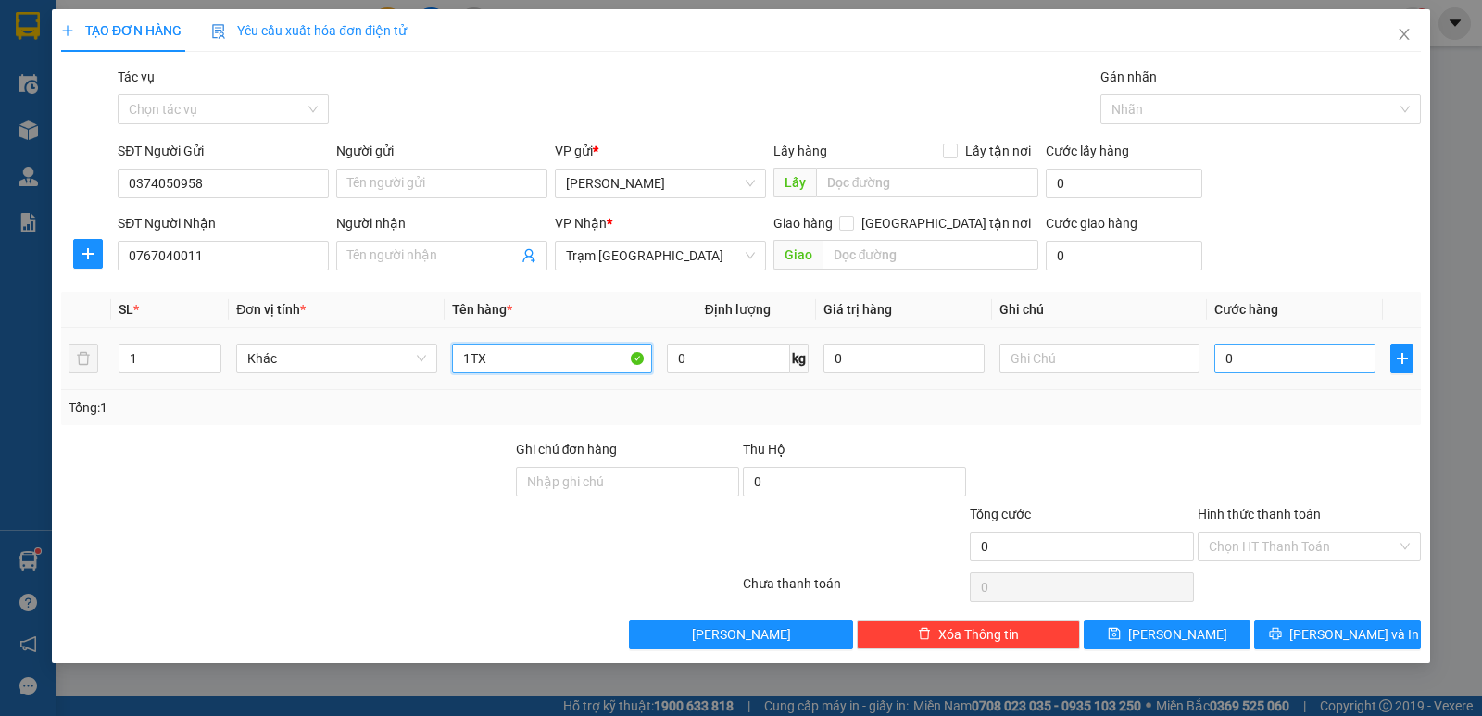
type input "1TX"
click at [1283, 358] on input "0" at bounding box center [1295, 359] width 161 height 30
type input "6"
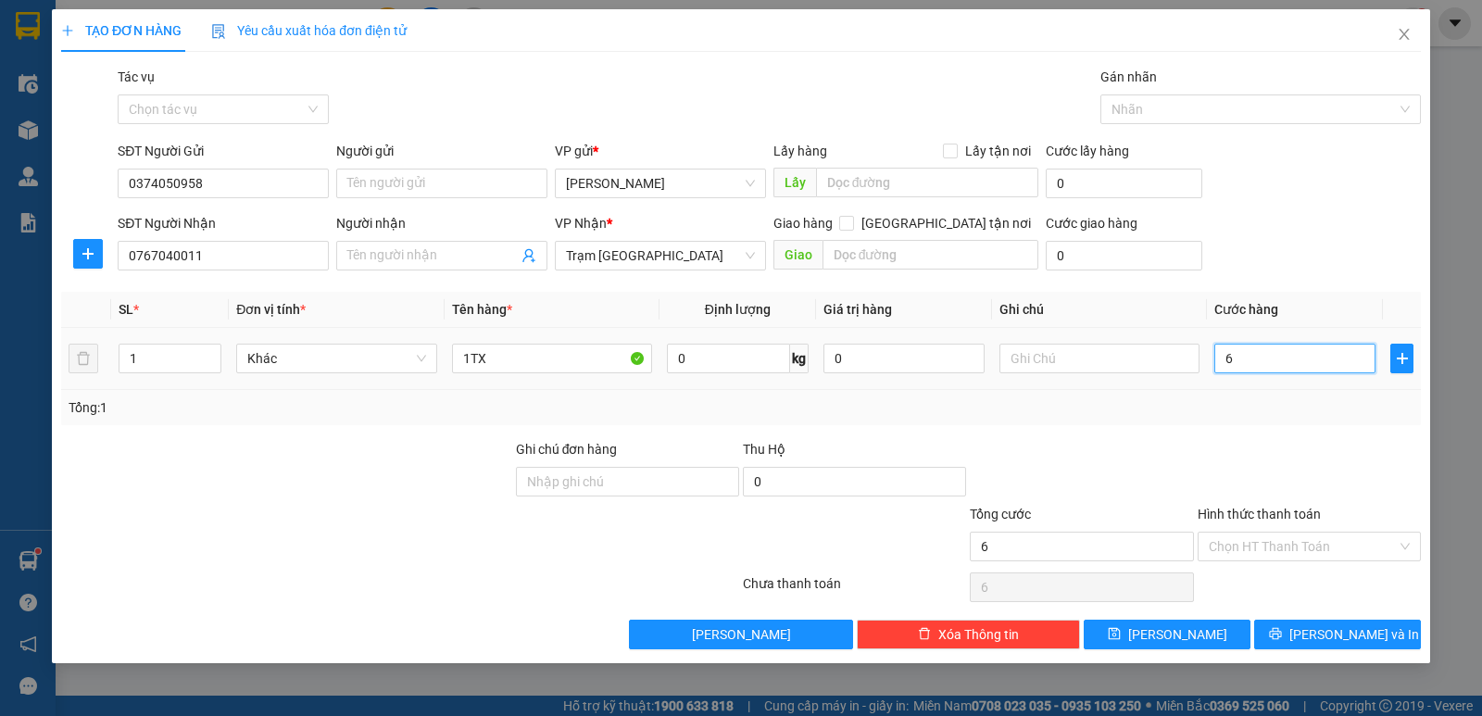
type input "60"
type input "60.000"
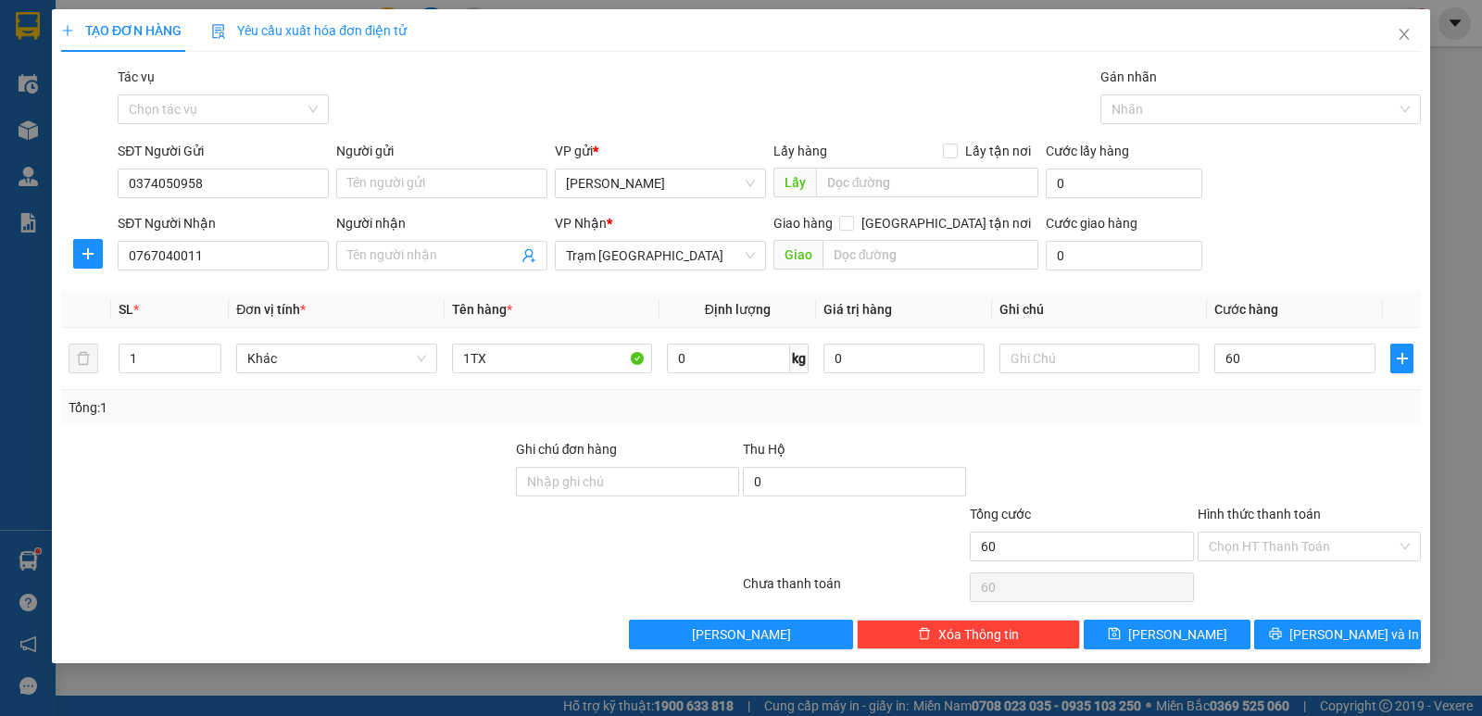
type input "60.000"
drag, startPoint x: 1290, startPoint y: 464, endPoint x: 1301, endPoint y: 636, distance: 172.7
click at [1290, 468] on div at bounding box center [1309, 471] width 227 height 65
click at [1315, 643] on button "[PERSON_NAME] và In" at bounding box center [1337, 635] width 167 height 30
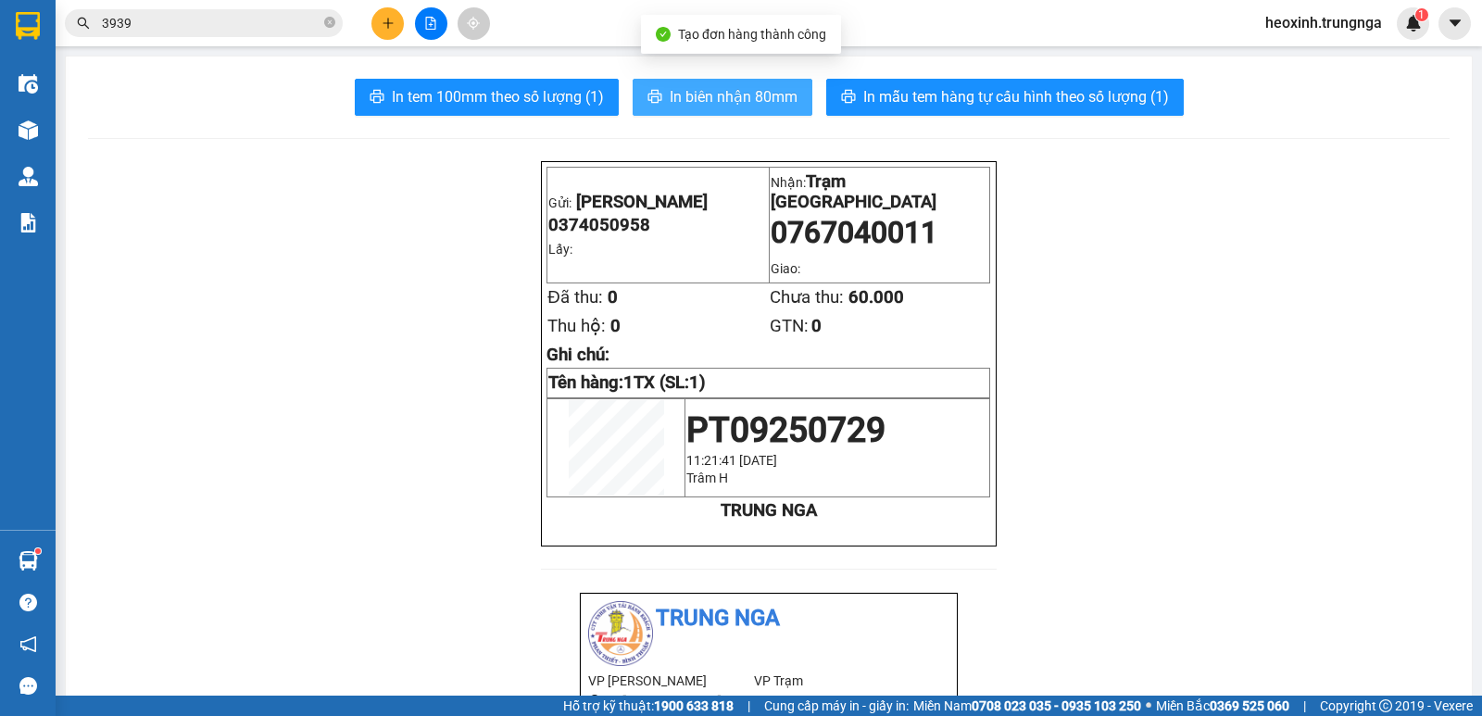
click at [707, 95] on span "In biên nhận 80mm" at bounding box center [734, 96] width 128 height 23
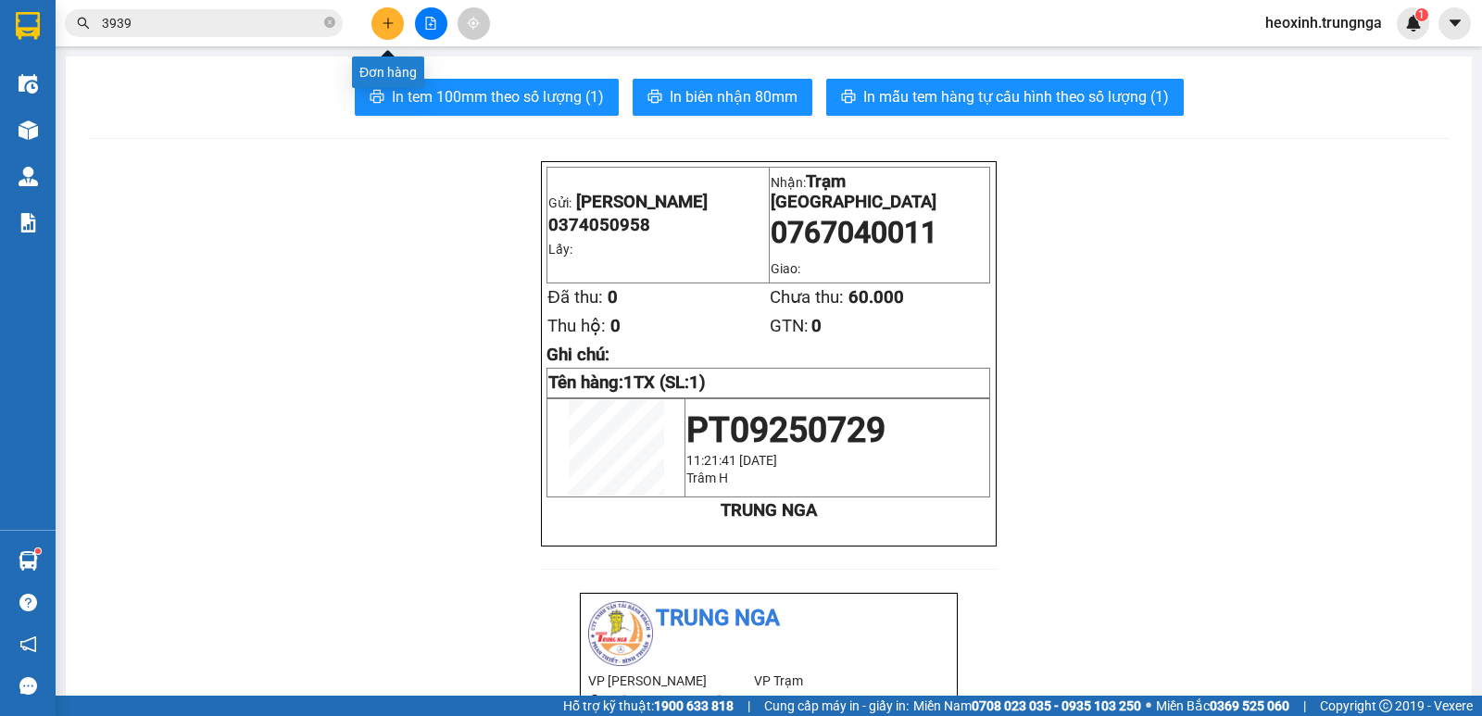
click at [389, 19] on icon "plus" at bounding box center [388, 23] width 13 height 13
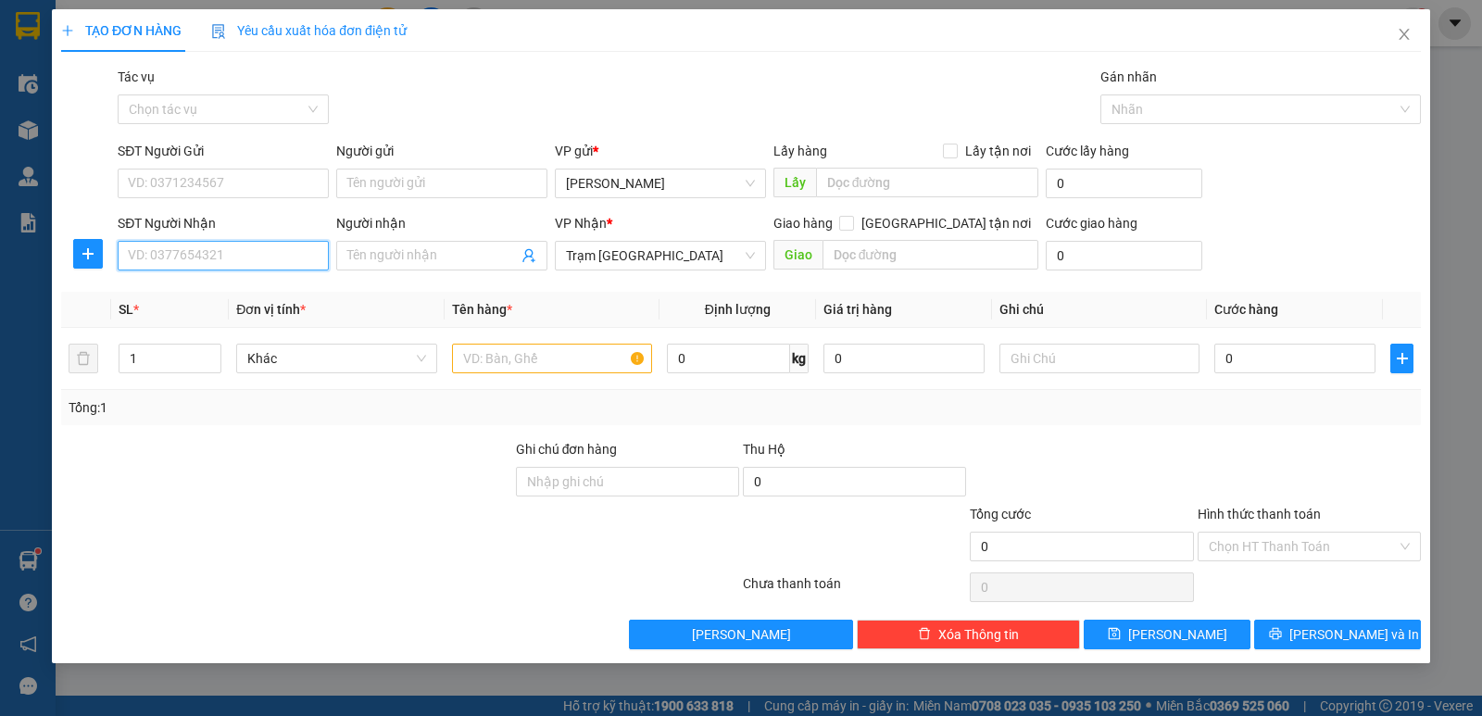
drag, startPoint x: 199, startPoint y: 258, endPoint x: 222, endPoint y: 236, distance: 31.5
click at [200, 258] on input "SĐT Người Nhận" at bounding box center [223, 256] width 211 height 30
type input "0911441512"
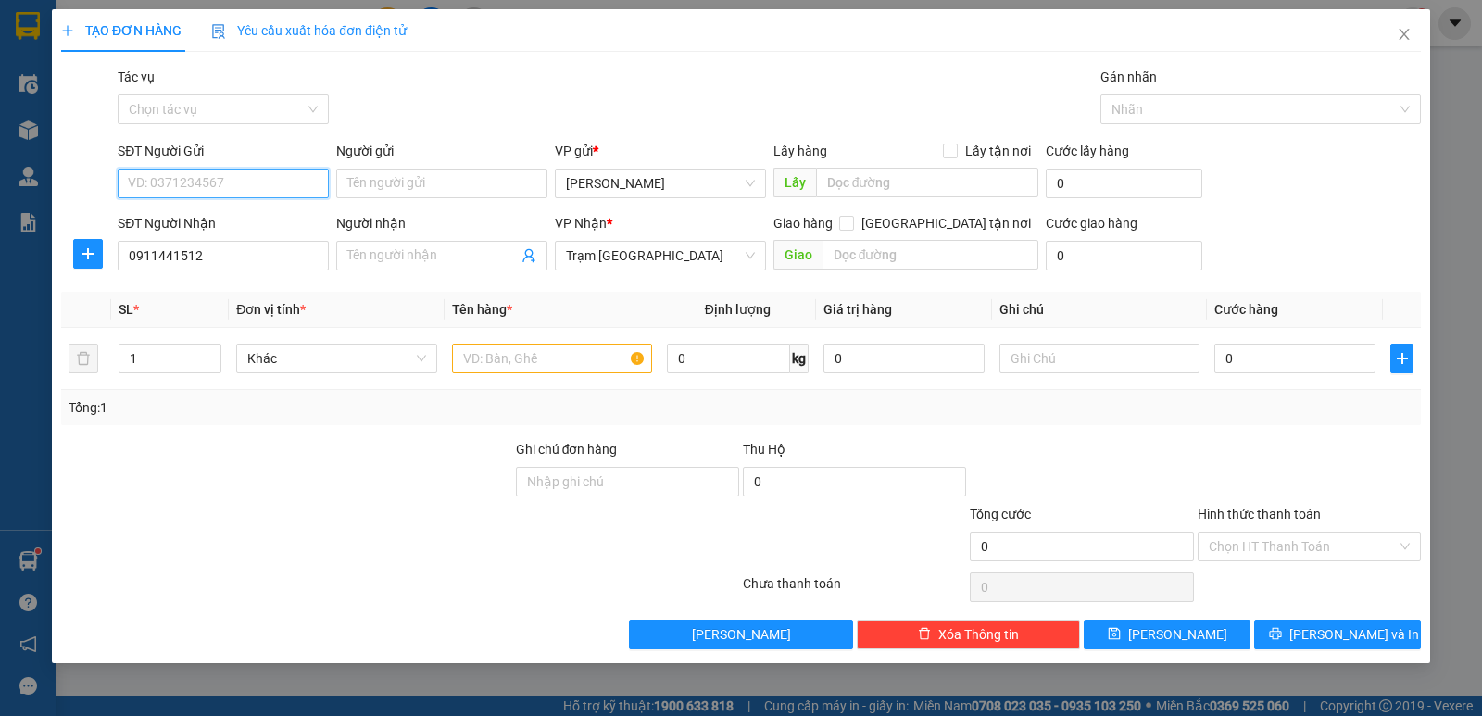
click at [229, 184] on input "SĐT Người Gửi" at bounding box center [223, 184] width 211 height 30
type input "0941641442"
click at [607, 360] on input "text" at bounding box center [552, 359] width 200 height 30
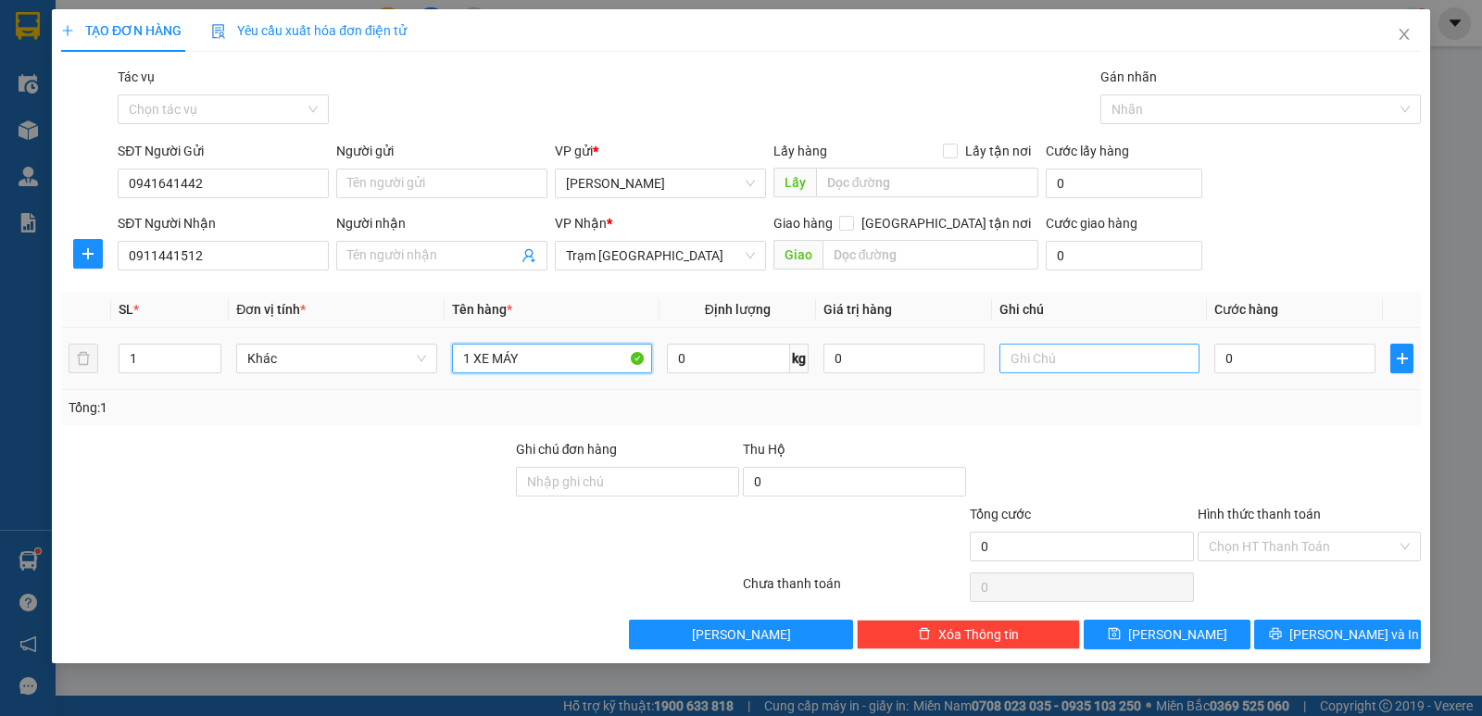
type input "1 XE MÁY"
click at [1067, 366] on input "text" at bounding box center [1100, 359] width 200 height 30
type input "0H (14/9)"
click at [560, 356] on input "1 XE MÁY" at bounding box center [552, 359] width 200 height 30
type input "1 XE MÁY 86AE-03271"
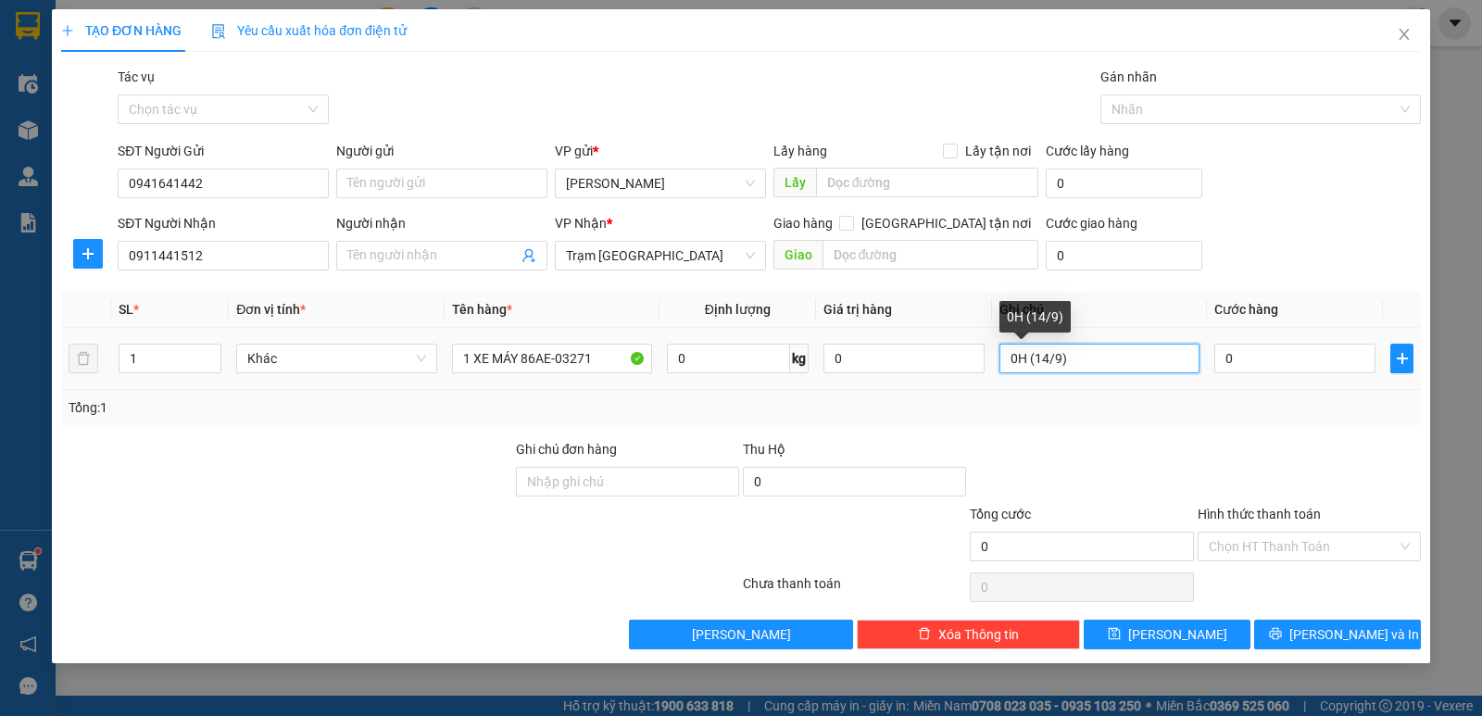
click at [1008, 360] on input "0H (14/9)" at bounding box center [1100, 359] width 200 height 30
type input "ĐI 0H (14/9)"
click at [1279, 355] on input "0" at bounding box center [1295, 359] width 161 height 30
type input "2"
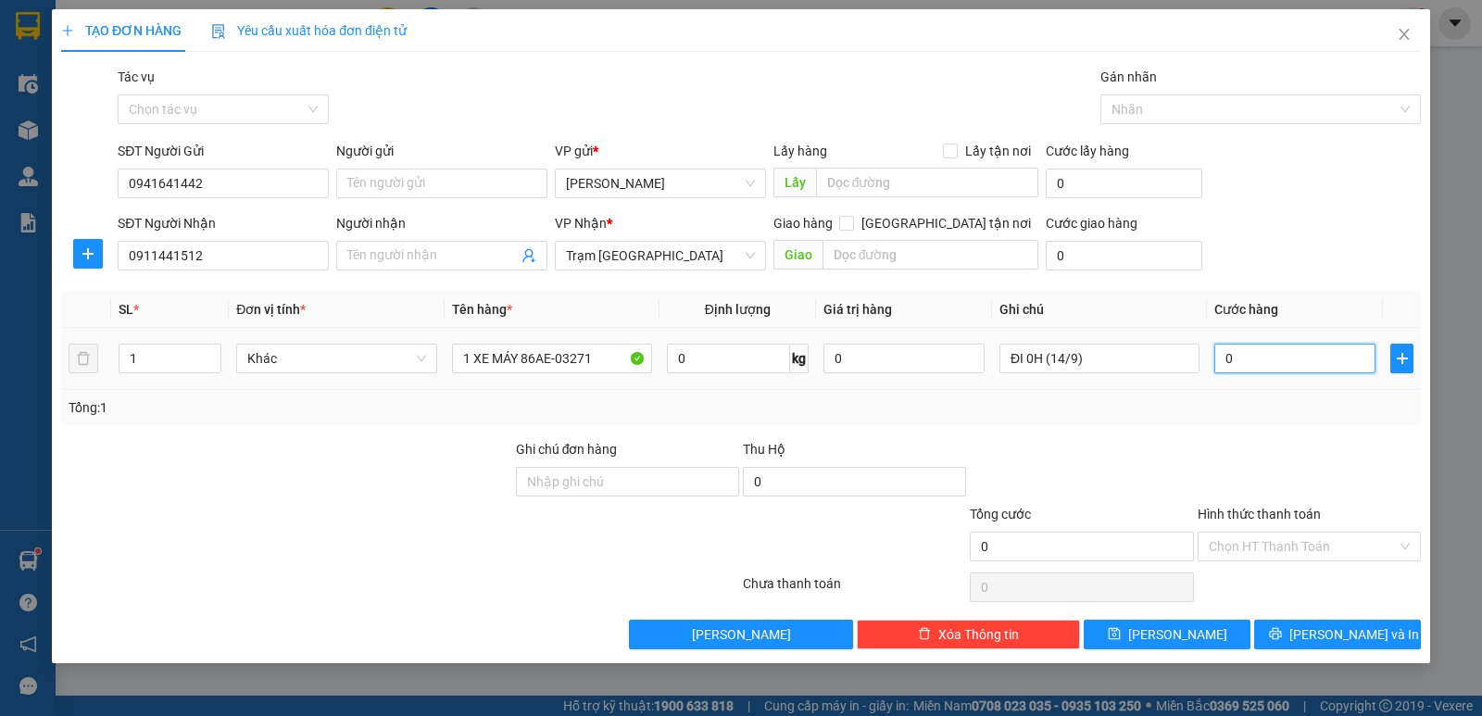
type input "2"
type input "25"
type input "250"
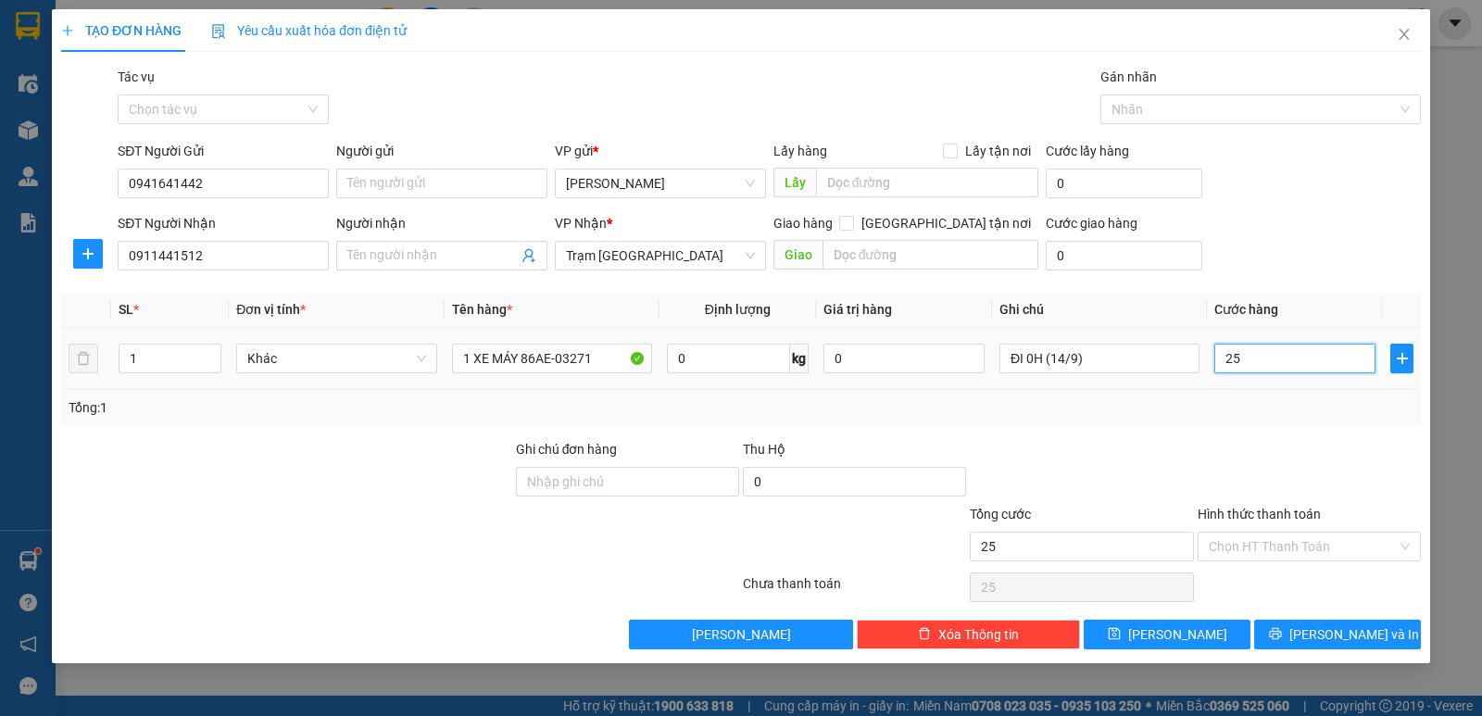
type input "250"
type input "250.000"
click at [1294, 436] on div "Transit Pickup Surcharge Ids Transit Deliver Surcharge Ids Transit Deliver Surc…" at bounding box center [741, 358] width 1360 height 583
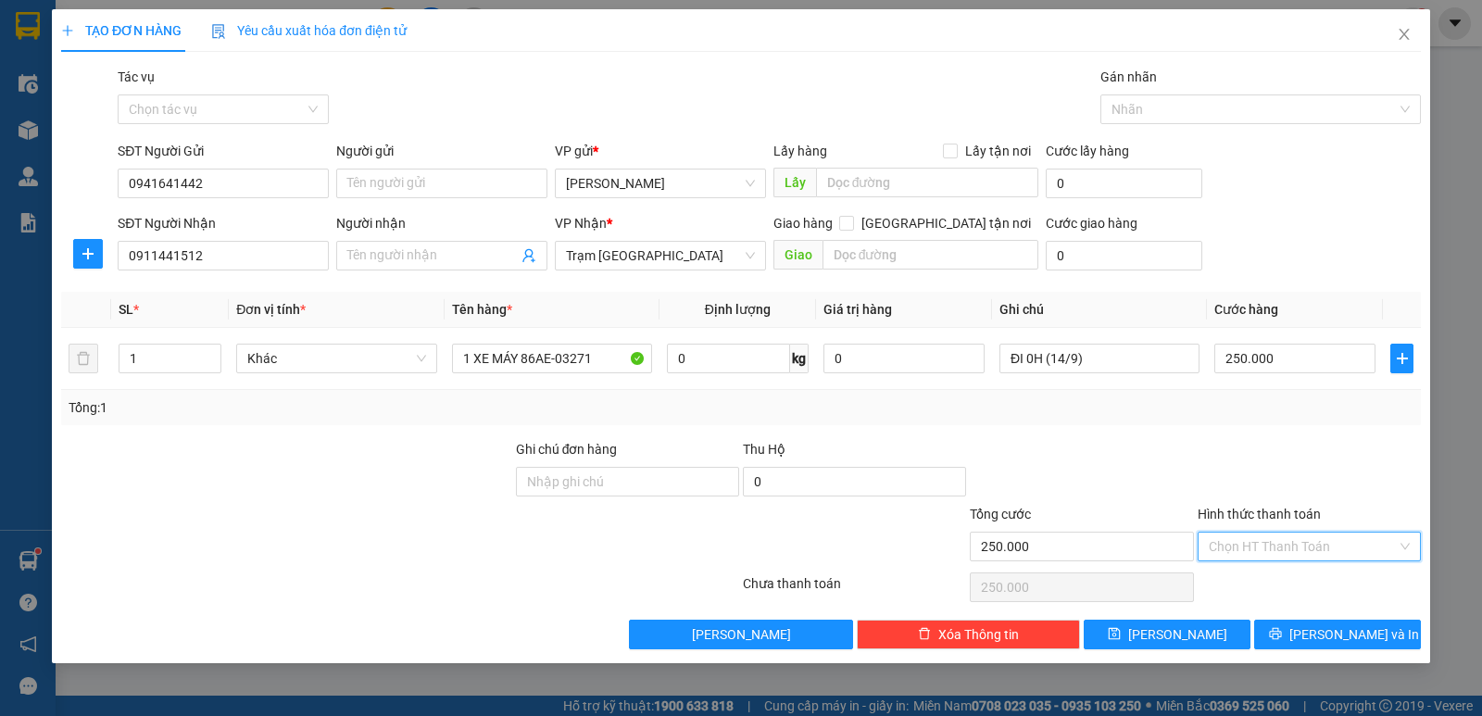
click at [1276, 536] on input "Hình thức thanh toán" at bounding box center [1303, 547] width 188 height 28
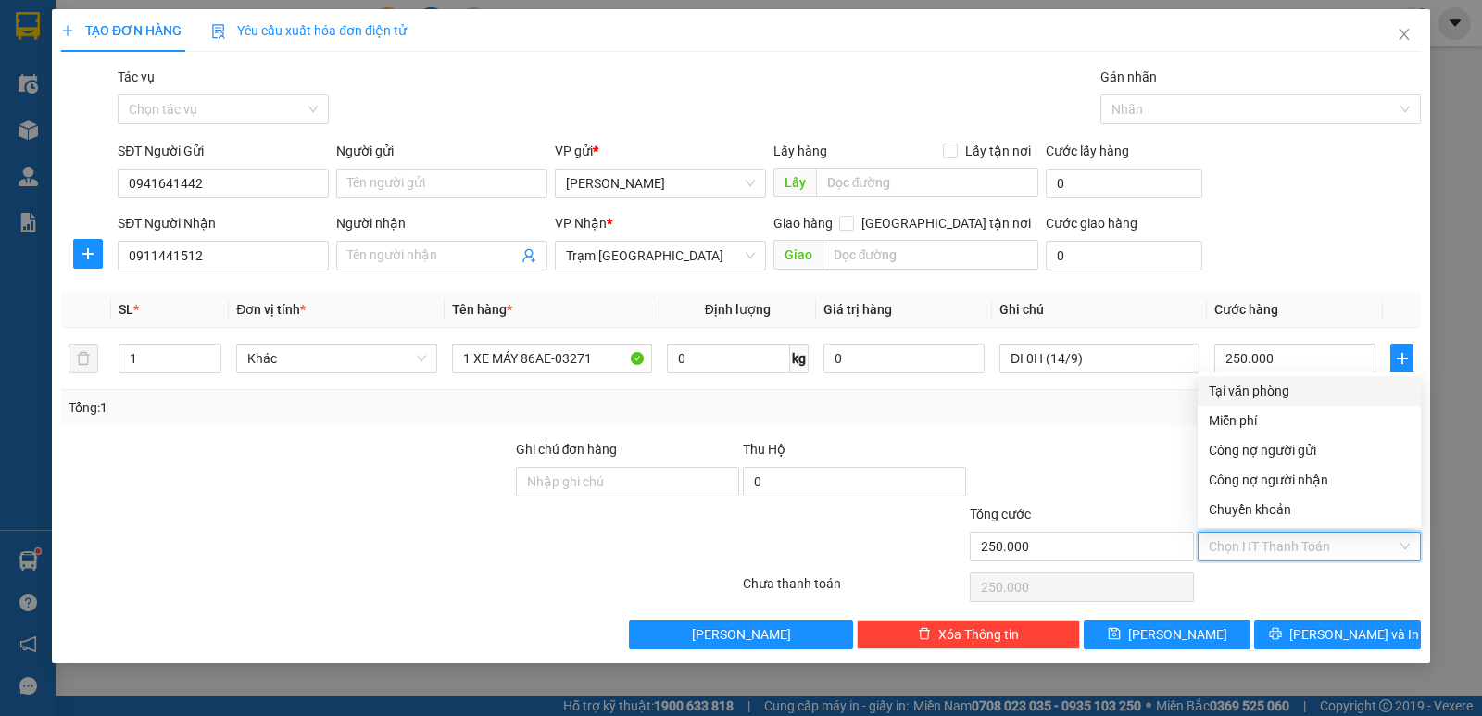
click at [1263, 388] on div "Tại văn phòng" at bounding box center [1309, 391] width 201 height 20
type input "0"
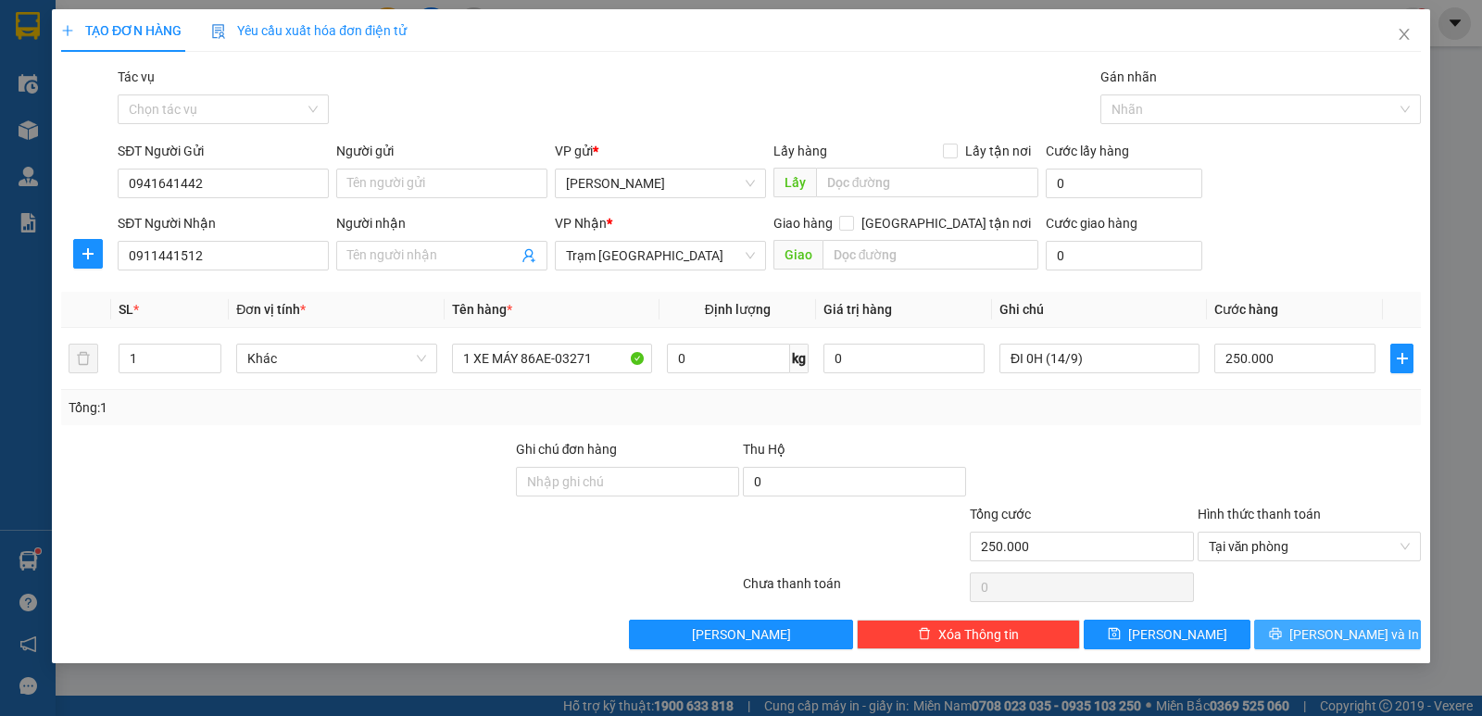
click at [1326, 632] on span "[PERSON_NAME] và In" at bounding box center [1355, 634] width 130 height 20
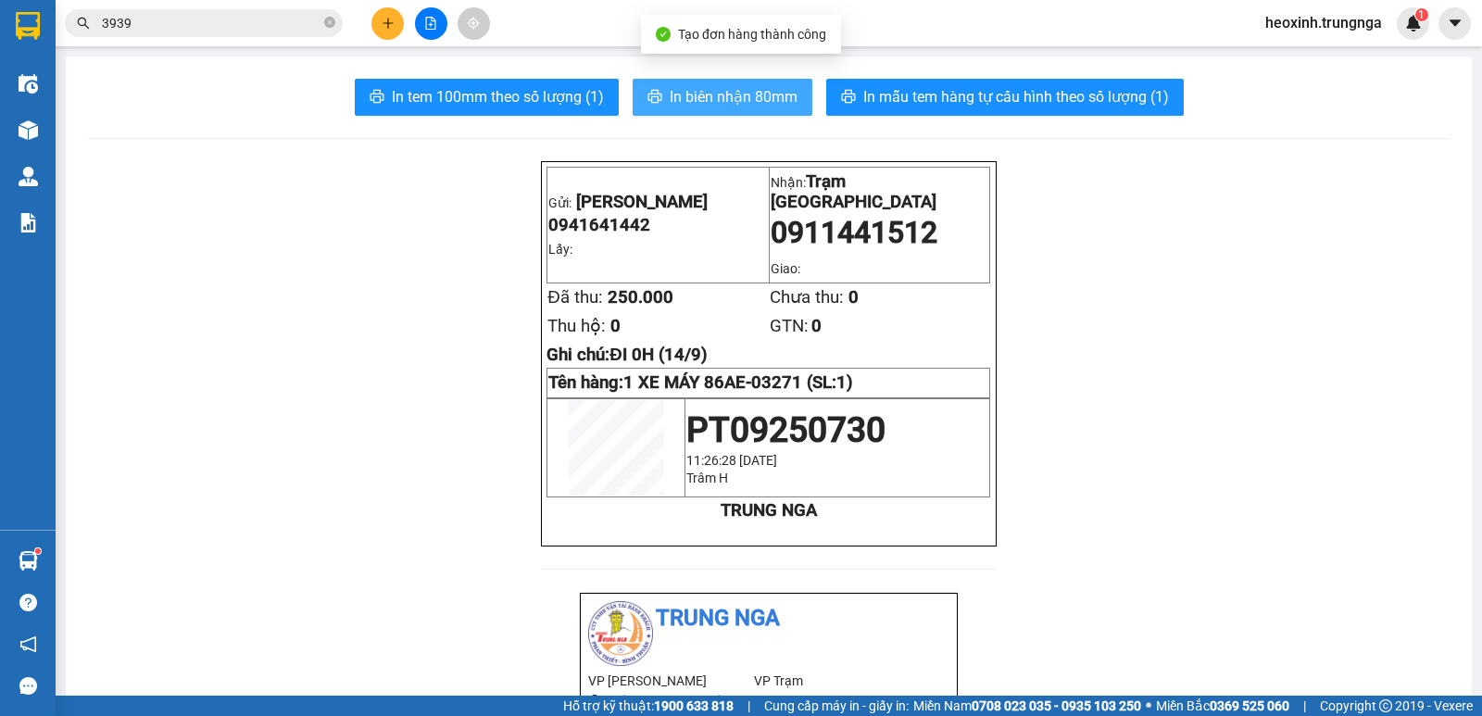
click at [708, 98] on span "In biên nhận 80mm" at bounding box center [734, 96] width 128 height 23
click at [245, 21] on input "3939" at bounding box center [211, 23] width 219 height 20
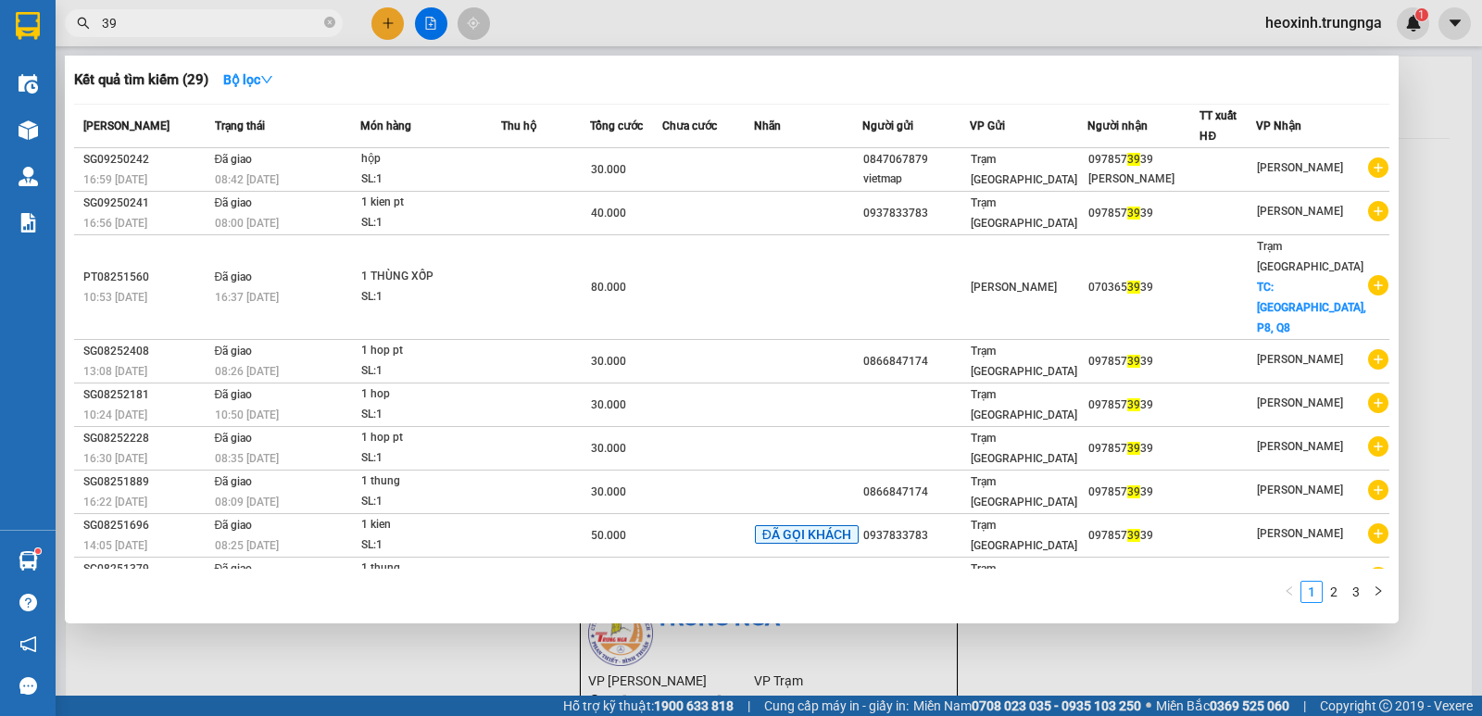
type input "3"
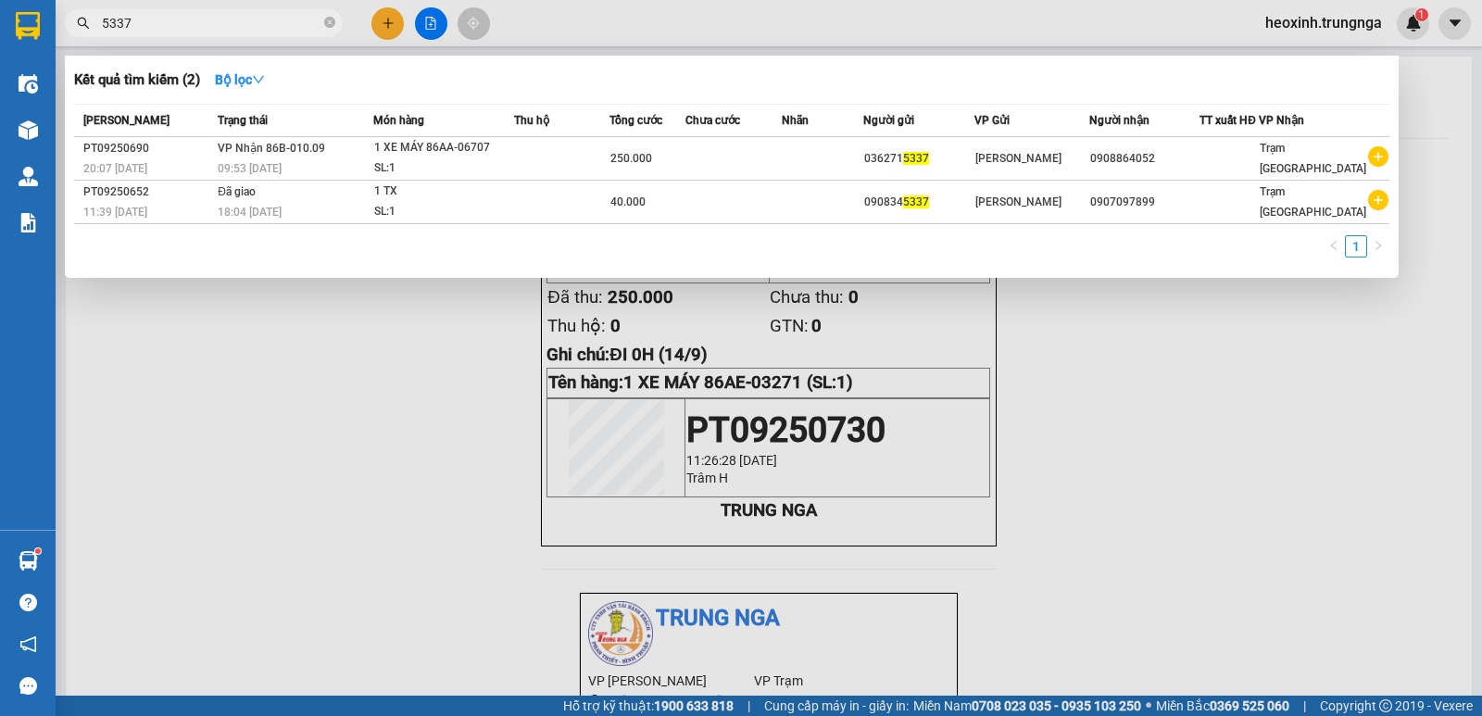
type input "5337"
